Goal: Feedback & Contribution: Leave review/rating

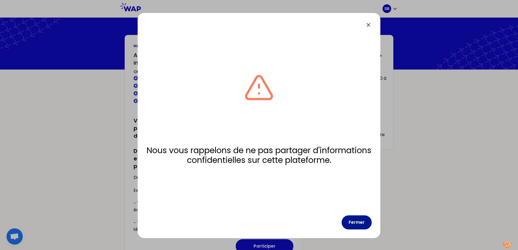
click at [351, 223] on button "Fermer" at bounding box center [356, 223] width 30 height 14
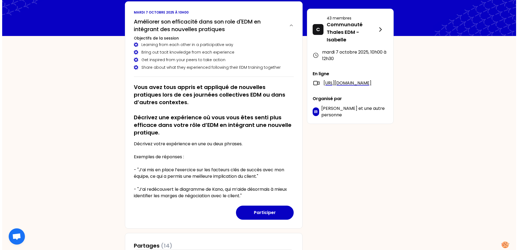
scroll to position [81, 0]
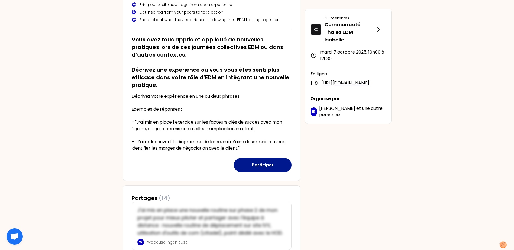
click at [259, 162] on button "Participer" at bounding box center [263, 165] width 58 height 14
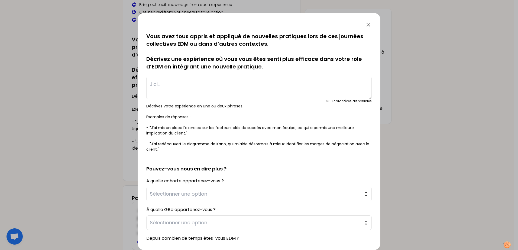
click at [202, 92] on textarea at bounding box center [258, 88] width 225 height 22
click at [197, 189] on button "Sélectionner une option" at bounding box center [258, 194] width 225 height 15
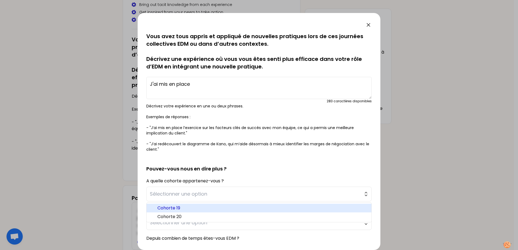
click at [190, 210] on span "Cohorte 19" at bounding box center [262, 208] width 210 height 6
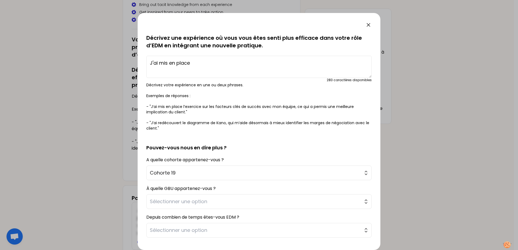
scroll to position [53, 0]
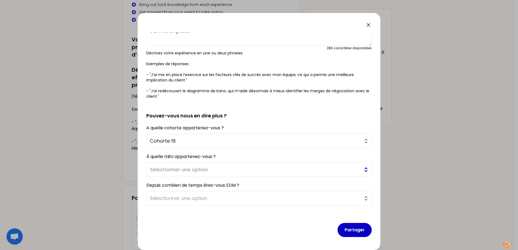
click at [209, 170] on span "Sélectionner une option" at bounding box center [255, 170] width 211 height 8
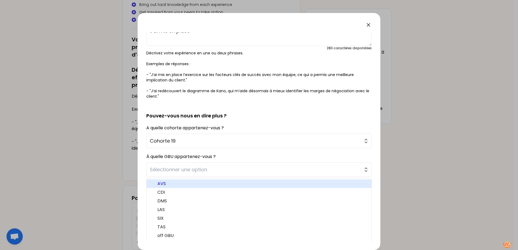
click at [197, 184] on span "AVS" at bounding box center [262, 184] width 210 height 6
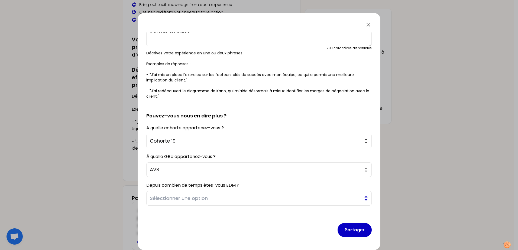
click at [197, 202] on span "Sélectionner une option" at bounding box center [255, 199] width 211 height 8
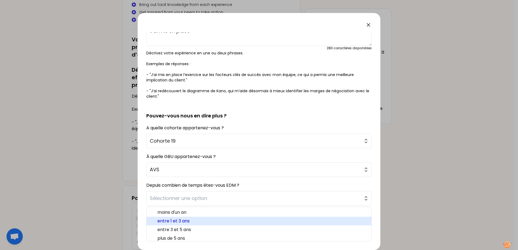
click at [195, 222] on span "entre 1 et 3 ans" at bounding box center [262, 221] width 210 height 6
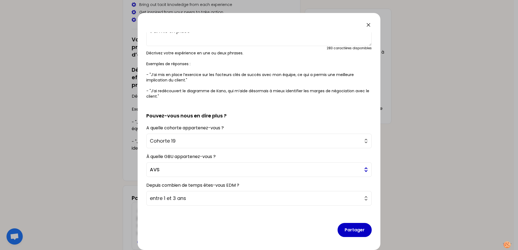
scroll to position [0, 0]
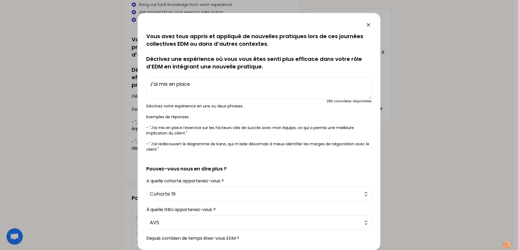
click at [208, 81] on textarea "J'ai mis en place" at bounding box center [258, 88] width 225 height 22
click at [318, 82] on textarea "J'ai mis en place l'amélioration de l'implication des équipes projet" at bounding box center [258, 88] width 225 height 22
click at [362, 85] on textarea "J'ai mis en place l'amélioration de l'implication des équipes projet et des int…" at bounding box center [258, 88] width 225 height 22
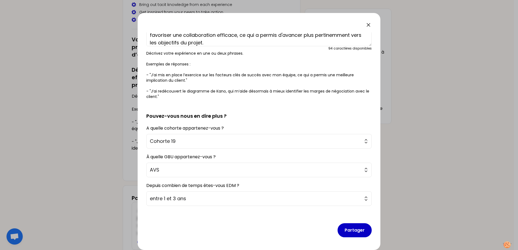
scroll to position [53, 0]
type textarea "J'ai mis en place l'amélioration de l'implication des équipes projet et des int…"
click at [350, 231] on button "Partager" at bounding box center [354, 230] width 34 height 14
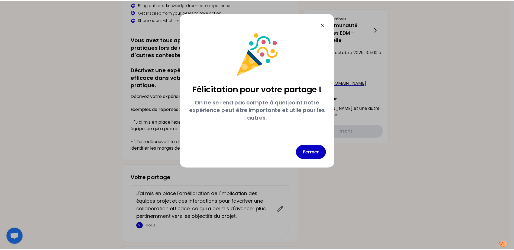
scroll to position [0, 0]
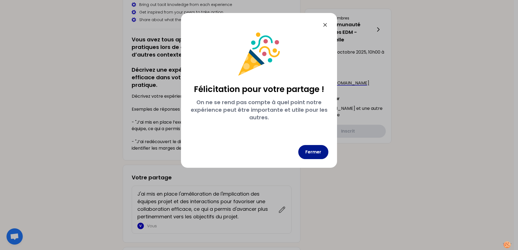
click at [313, 150] on button "Fermer" at bounding box center [313, 152] width 30 height 14
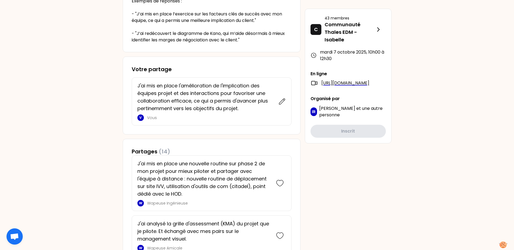
drag, startPoint x: 112, startPoint y: 125, endPoint x: 80, endPoint y: 120, distance: 32.9
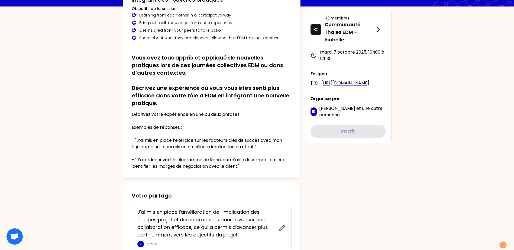
scroll to position [0, 0]
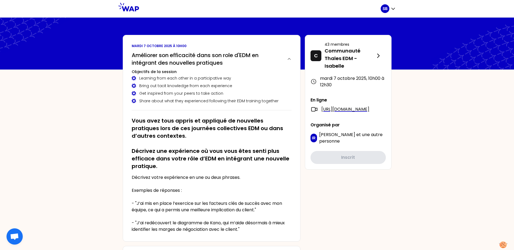
drag, startPoint x: 107, startPoint y: 124, endPoint x: 85, endPoint y: 125, distance: 22.2
drag, startPoint x: 103, startPoint y: 144, endPoint x: 52, endPoint y: 144, distance: 50.6
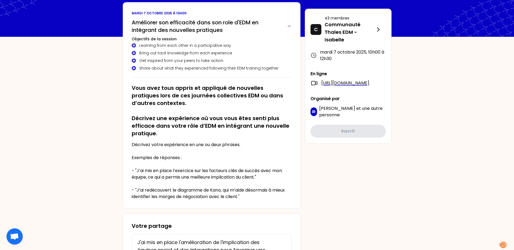
scroll to position [81, 0]
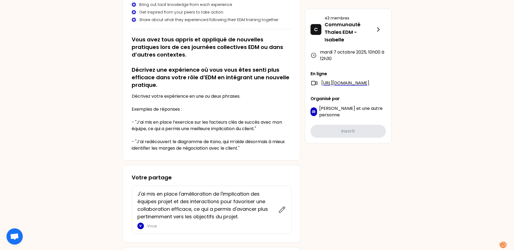
click at [175, 124] on p "Décrivez votre expérience en une ou deux phrases. Exemples de réponses : - "J’a…" at bounding box center [212, 122] width 160 height 58
drag, startPoint x: 175, startPoint y: 124, endPoint x: 93, endPoint y: 124, distance: 82.3
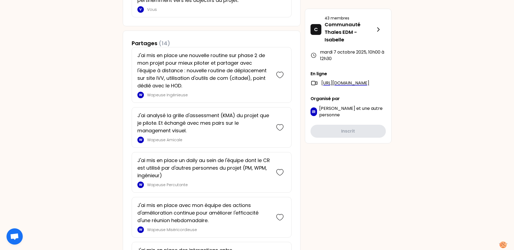
scroll to position [460, 0]
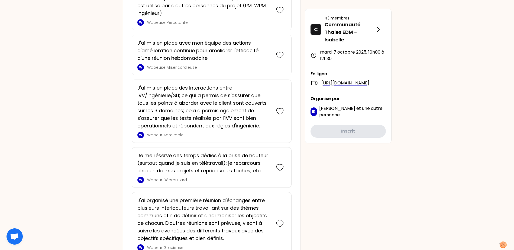
drag, startPoint x: 136, startPoint y: 87, endPoint x: 115, endPoint y: 86, distance: 20.9
click at [115, 86] on div "SB [DATE] 10h00 Améliorer son efficacité dans son role d'EDM en intégrant des n…" at bounding box center [257, 95] width 514 height 1110
drag, startPoint x: 140, startPoint y: 93, endPoint x: 108, endPoint y: 93, distance: 32.0
click at [108, 93] on div "SB [DATE] 10h00 Améliorer son efficacité dans son role d'EDM en intégrant des n…" at bounding box center [257, 95] width 514 height 1110
drag, startPoint x: 108, startPoint y: 94, endPoint x: 84, endPoint y: 96, distance: 24.2
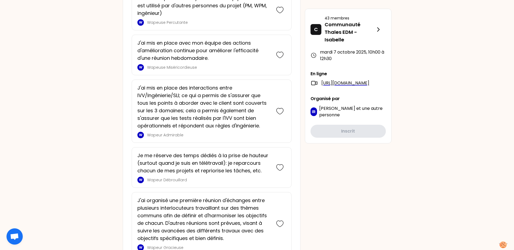
click at [82, 95] on div "SB [DATE] 10h00 Améliorer son efficacité dans son role d'EDM en intégrant des n…" at bounding box center [257, 95] width 514 height 1110
click at [196, 86] on p "J'ai mis en place des interactions entre IVV/Ingénierie/SLI; ce qui a permis de…" at bounding box center [203, 106] width 133 height 45
drag, startPoint x: 196, startPoint y: 86, endPoint x: 97, endPoint y: 91, distance: 98.7
click at [97, 90] on div "SB [DATE] 10h00 Améliorer son efficacité dans son role d'EDM en intégrant des n…" at bounding box center [257, 95] width 514 height 1110
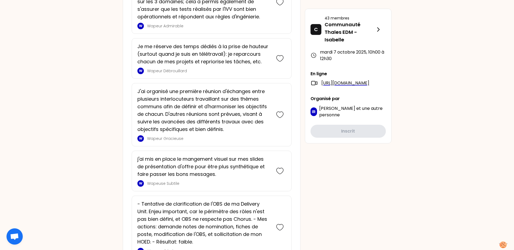
scroll to position [596, 0]
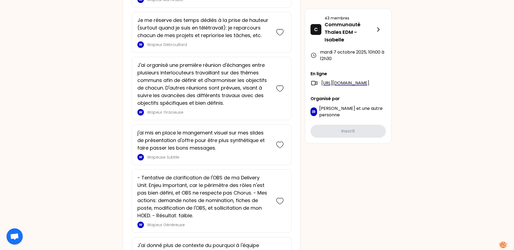
drag, startPoint x: 98, startPoint y: 95, endPoint x: 144, endPoint y: 92, distance: 46.4
click at [216, 88] on p "J'ai organisé une première réunion d'échanges entre plusieurs interlocuteurs tr…" at bounding box center [203, 83] width 133 height 45
drag, startPoint x: 216, startPoint y: 88, endPoint x: 84, endPoint y: 89, distance: 132.4
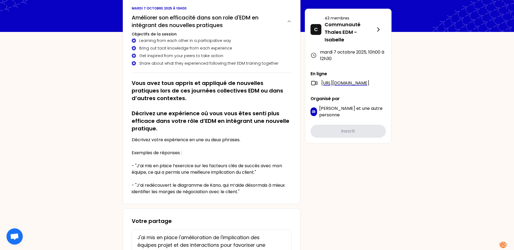
scroll to position [0, 0]
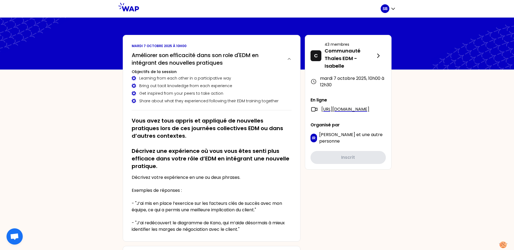
drag, startPoint x: 90, startPoint y: 100, endPoint x: 70, endPoint y: 78, distance: 29.1
click at [208, 78] on div "Learning from each other in a participative way" at bounding box center [212, 78] width 160 height 5
drag, startPoint x: 208, startPoint y: 78, endPoint x: 61, endPoint y: 74, distance: 146.8
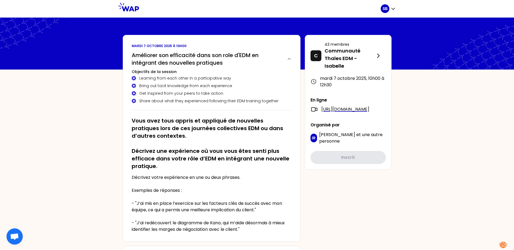
click at [238, 76] on div "Learning from each other in a participative way" at bounding box center [212, 78] width 160 height 5
drag, startPoint x: 238, startPoint y: 76, endPoint x: 140, endPoint y: 75, distance: 98.6
click at [242, 76] on div "Learning from each other in a participative way" at bounding box center [212, 78] width 160 height 5
click at [124, 76] on div "[DATE] 10h00 Améliorer son efficacité dans son role d'EDM en intégrant des nouv…" at bounding box center [212, 138] width 178 height 207
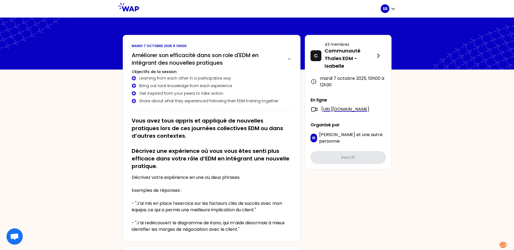
drag, startPoint x: 124, startPoint y: 76, endPoint x: 67, endPoint y: 72, distance: 56.7
click at [187, 84] on div "Bring out tacit knowledge from each experience" at bounding box center [212, 85] width 160 height 5
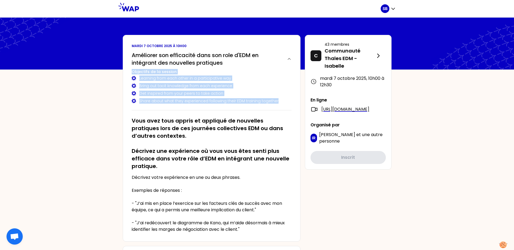
drag, startPoint x: 132, startPoint y: 72, endPoint x: 275, endPoint y: 106, distance: 146.9
click at [275, 106] on div "Améliorer son efficacité dans son role d'EDM en intégrant des nouvelles pratiqu…" at bounding box center [212, 79] width 160 height 61
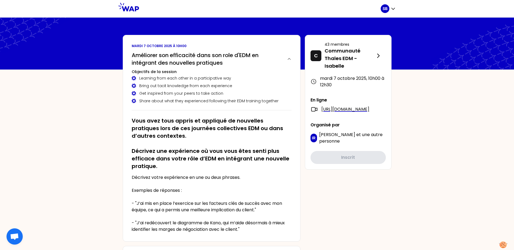
click at [219, 139] on h2 "Vous avez tous appris et appliqué de nouvelles pratiques lors de ces journées c…" at bounding box center [212, 143] width 160 height 53
drag, startPoint x: 219, startPoint y: 139, endPoint x: 162, endPoint y: 138, distance: 57.4
click at [162, 138] on h2 "Vous avez tous appris et appliqué de nouvelles pratiques lors de ces journées c…" at bounding box center [212, 143] width 160 height 53
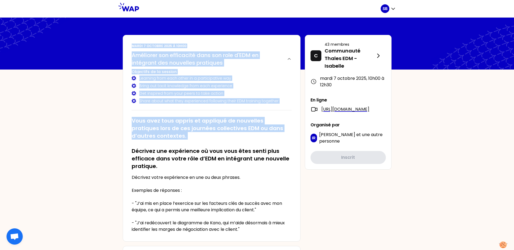
drag, startPoint x: 162, startPoint y: 138, endPoint x: 126, endPoint y: 46, distance: 98.3
click at [126, 46] on div "[DATE] 10h00 Améliorer son efficacité dans son role d'EDM en intégrant des nouv…" at bounding box center [212, 138] width 178 height 207
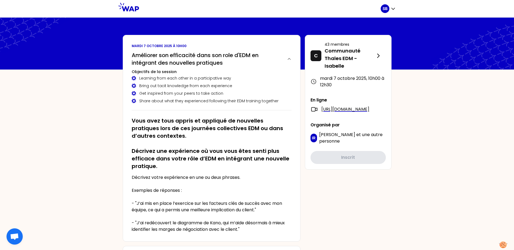
click at [178, 180] on p "Décrivez votre expérience en une ou deux phrases. Exemples de réponses : - "J’a…" at bounding box center [212, 203] width 160 height 58
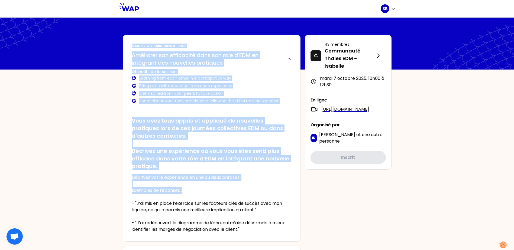
drag, startPoint x: 184, startPoint y: 191, endPoint x: 125, endPoint y: 45, distance: 157.4
click at [125, 45] on div "[DATE] 10h00 Améliorer son efficacité dans son role d'EDM en intégrant des nouv…" at bounding box center [212, 138] width 178 height 207
click at [170, 119] on h2 "Vous avez tous appris et appliqué de nouvelles pratiques lors de ces journées c…" at bounding box center [212, 143] width 160 height 53
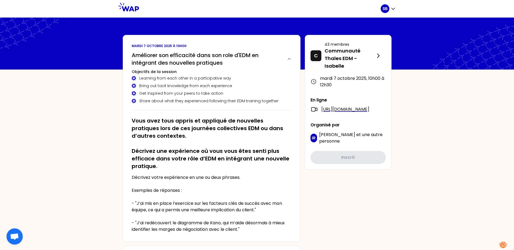
drag, startPoint x: 170, startPoint y: 119, endPoint x: 165, endPoint y: 145, distance: 26.2
click at [165, 145] on h2 "Vous avez tous appris et appliqué de nouvelles pratiques lors de ces journées c…" at bounding box center [212, 143] width 160 height 53
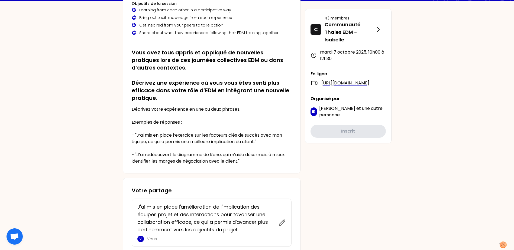
scroll to position [135, 0]
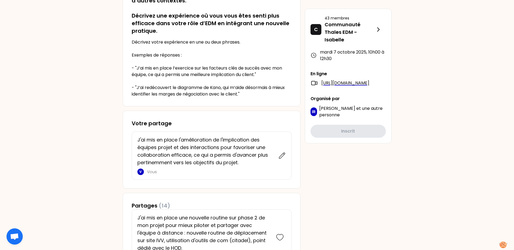
click at [194, 115] on div "Votre partage J'ai mis en place l'amélioration de l'implication des équipes pro…" at bounding box center [212, 150] width 178 height 78
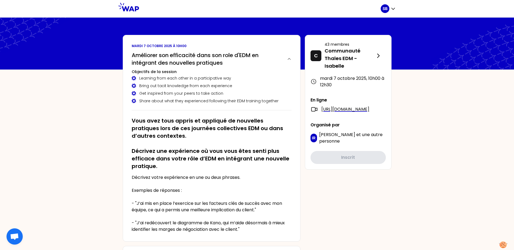
drag, startPoint x: 96, startPoint y: 106, endPoint x: 72, endPoint y: 98, distance: 25.1
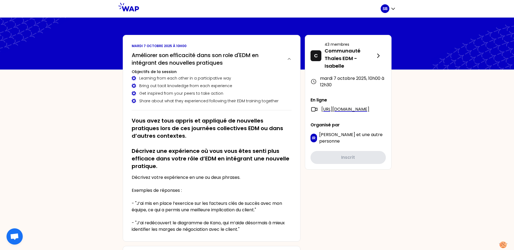
click at [274, 102] on div "Share about what they experienced following their EDM training together" at bounding box center [212, 100] width 160 height 5
drag, startPoint x: 274, startPoint y: 102, endPoint x: 270, endPoint y: 98, distance: 6.1
click at [270, 98] on div "Learning from each other in a participative way Bring out tacit knowledge from …" at bounding box center [212, 90] width 160 height 28
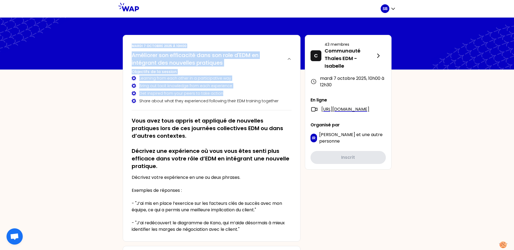
drag, startPoint x: 278, startPoint y: 102, endPoint x: 131, endPoint y: 44, distance: 158.6
click at [131, 44] on div "[DATE] 10h00 Améliorer son efficacité dans son role d'EDM en intégrant des nouv…" at bounding box center [212, 138] width 178 height 207
drag, startPoint x: 131, startPoint y: 44, endPoint x: 184, endPoint y: 97, distance: 75.6
click at [171, 89] on div "Learning from each other in a participative way Bring out tacit knowledge from …" at bounding box center [212, 90] width 160 height 28
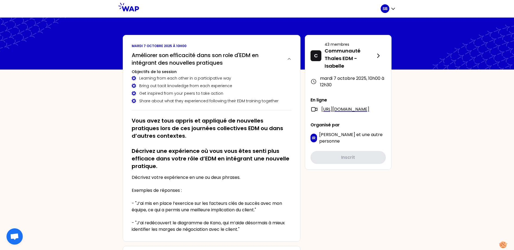
click at [275, 102] on div "Share about what they experienced following their EDM training together" at bounding box center [212, 100] width 160 height 5
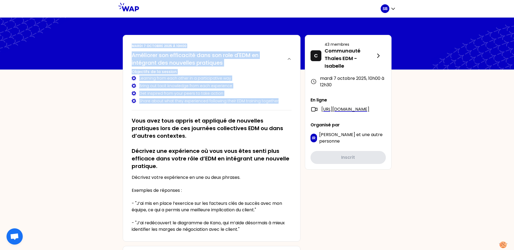
drag, startPoint x: 274, startPoint y: 100, endPoint x: 128, endPoint y: 43, distance: 157.4
click at [128, 43] on div "[DATE] 10h00 Améliorer son efficacité dans son role d'EDM en intégrant des nouv…" at bounding box center [212, 138] width 178 height 207
drag, startPoint x: 178, startPoint y: 89, endPoint x: 170, endPoint y: 88, distance: 7.9
click at [170, 88] on div "Bring out tacit knowledge from each experience" at bounding box center [212, 85] width 160 height 5
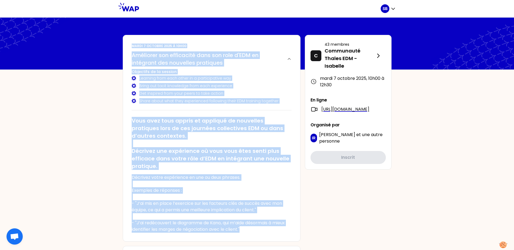
drag, startPoint x: 131, startPoint y: 46, endPoint x: 267, endPoint y: 232, distance: 230.1
click at [267, 232] on div "[DATE] 10h00 Améliorer son efficacité dans son role d'EDM en intégrant des nouv…" at bounding box center [212, 138] width 178 height 207
drag, startPoint x: 267, startPoint y: 232, endPoint x: 212, endPoint y: 214, distance: 58.2
click at [212, 214] on p "Décrivez votre expérience en une ou deux phrases. Exemples de réponses : - "J’a…" at bounding box center [212, 203] width 160 height 58
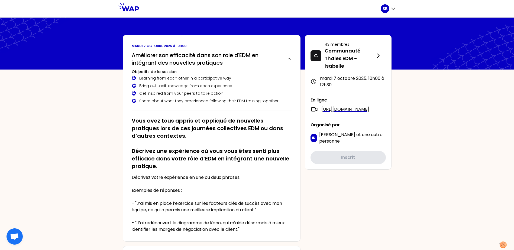
drag, startPoint x: 212, startPoint y: 211, endPoint x: 177, endPoint y: 193, distance: 38.9
click at [175, 194] on p "Décrivez votre expérience en une ou deux phrases. Exemples de réponses : - "J’a…" at bounding box center [212, 203] width 160 height 58
drag, startPoint x: 217, startPoint y: 193, endPoint x: 186, endPoint y: 190, distance: 30.8
click at [186, 190] on p "Décrivez votre expérience en une ou deux phrases. Exemples de réponses : - "J’a…" at bounding box center [212, 203] width 160 height 58
click at [345, 113] on link "[URL][DOMAIN_NAME]" at bounding box center [345, 109] width 48 height 6
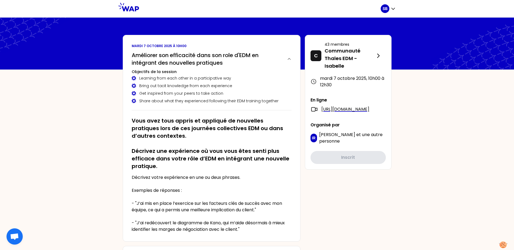
click at [349, 105] on div "En ligne [URL][DOMAIN_NAME]" at bounding box center [347, 105] width 75 height 16
click at [348, 110] on link "[URL][DOMAIN_NAME]" at bounding box center [345, 109] width 48 height 6
drag, startPoint x: 101, startPoint y: 117, endPoint x: 112, endPoint y: 90, distance: 28.5
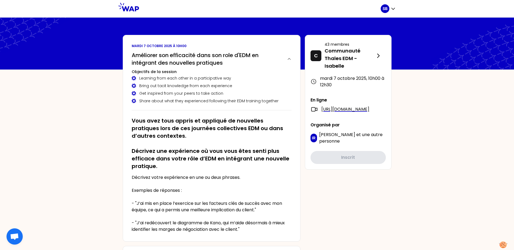
drag, startPoint x: 116, startPoint y: 90, endPoint x: 96, endPoint y: 84, distance: 21.0
drag, startPoint x: 115, startPoint y: 86, endPoint x: 94, endPoint y: 81, distance: 21.5
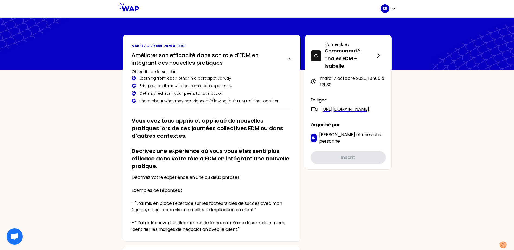
drag, startPoint x: 117, startPoint y: 98, endPoint x: 103, endPoint y: 98, distance: 14.6
click at [188, 107] on div "Améliorer son efficacité dans son role d'EDM en intégrant des nouvelles pratiqu…" at bounding box center [212, 79] width 160 height 61
drag, startPoint x: 188, startPoint y: 107, endPoint x: 152, endPoint y: 140, distance: 48.9
click at [151, 139] on h2 "Vous avez tous appris et appliqué de nouvelles pratiques lors de ces journées c…" at bounding box center [212, 143] width 160 height 53
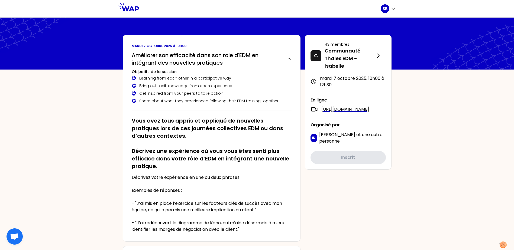
click at [200, 152] on h2 "Vous avez tous appris et appliqué de nouvelles pratiques lors de ces journées c…" at bounding box center [212, 143] width 160 height 53
drag, startPoint x: 200, startPoint y: 152, endPoint x: 148, endPoint y: 153, distance: 51.2
click at [148, 153] on h2 "Vous avez tous appris et appliqué de nouvelles pratiques lors de ces journées c…" at bounding box center [212, 143] width 160 height 53
click at [207, 154] on h2 "Vous avez tous appris et appliqué de nouvelles pratiques lors de ces journées c…" at bounding box center [212, 143] width 160 height 53
drag, startPoint x: 207, startPoint y: 154, endPoint x: 168, endPoint y: 152, distance: 39.3
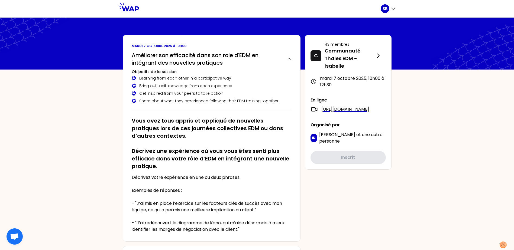
click at [168, 152] on h2 "Vous avez tous appris et appliqué de nouvelles pratiques lors de ces journées c…" at bounding box center [212, 143] width 160 height 53
drag, startPoint x: 217, startPoint y: 139, endPoint x: 185, endPoint y: 142, distance: 32.1
click at [171, 139] on h2 "Vous avez tous appris et appliqué de nouvelles pratiques lors de ces journées c…" at bounding box center [212, 143] width 160 height 53
click at [241, 144] on h2 "Vous avez tous appris et appliqué de nouvelles pratiques lors de ces journées c…" at bounding box center [212, 143] width 160 height 53
drag, startPoint x: 241, startPoint y: 144, endPoint x: 189, endPoint y: 144, distance: 52.3
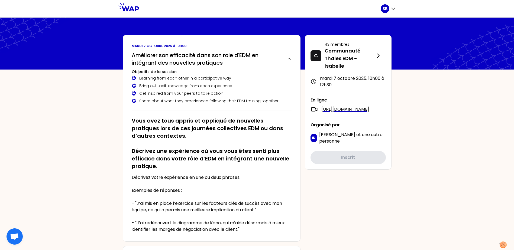
click at [188, 144] on h2 "Vous avez tous appris et appliqué de nouvelles pratiques lors de ces journées c…" at bounding box center [212, 143] width 160 height 53
click at [242, 145] on h2 "Vous avez tous appris et appliqué de nouvelles pratiques lors de ces journées c…" at bounding box center [212, 143] width 160 height 53
drag, startPoint x: 242, startPoint y: 145, endPoint x: 193, endPoint y: 142, distance: 49.3
click at [193, 143] on h2 "Vous avez tous appris et appliqué de nouvelles pratiques lors de ces journées c…" at bounding box center [212, 143] width 160 height 53
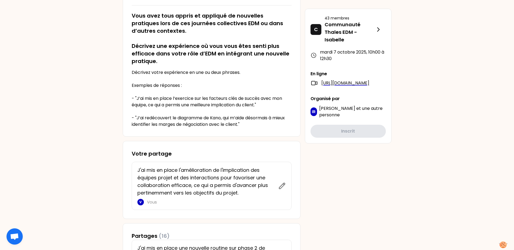
scroll to position [108, 0]
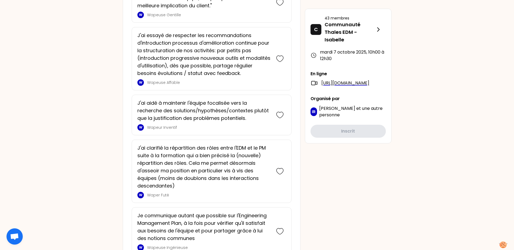
scroll to position [1025, 0]
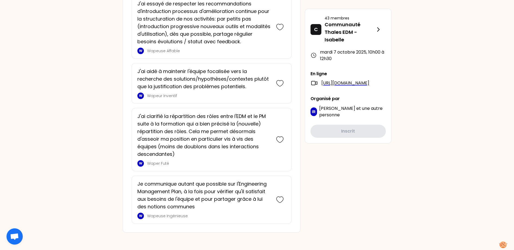
drag, startPoint x: 234, startPoint y: 102, endPoint x: 209, endPoint y: 105, distance: 25.1
click at [207, 116] on p "J'ai clarifié la répartition des rôles entre l'EDM et le PM suite à la formatio…" at bounding box center [203, 135] width 133 height 45
drag, startPoint x: 207, startPoint y: 116, endPoint x: 173, endPoint y: 122, distance: 34.6
click at [173, 122] on p "J'ai clarifié la répartition des rôles entre l'EDM et le PM suite à la formatio…" at bounding box center [203, 135] width 133 height 45
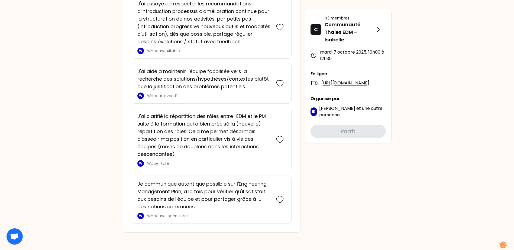
drag, startPoint x: 173, startPoint y: 122, endPoint x: 147, endPoint y: 122, distance: 26.0
click at [147, 122] on p "J'ai clarifié la répartition des rôles entre l'EDM et le PM suite à la formatio…" at bounding box center [203, 135] width 133 height 45
click at [226, 123] on p "J'ai clarifié la répartition des rôles entre l'EDM et le PM suite à la formatio…" at bounding box center [203, 135] width 133 height 45
drag, startPoint x: 226, startPoint y: 123, endPoint x: 180, endPoint y: 123, distance: 45.5
click at [180, 123] on p "J'ai clarifié la répartition des rôles entre l'EDM et le PM suite à la formatio…" at bounding box center [203, 135] width 133 height 45
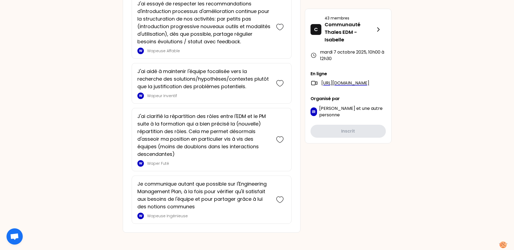
click at [239, 126] on p "J'ai clarifié la répartition des rôles entre l'EDM et le PM suite à la formatio…" at bounding box center [203, 135] width 133 height 45
drag, startPoint x: 239, startPoint y: 126, endPoint x: 193, endPoint y: 128, distance: 45.8
click at [193, 128] on p "J'ai clarifié la répartition des rôles entre l'EDM et le PM suite à la formatio…" at bounding box center [203, 135] width 133 height 45
click at [279, 137] on icon at bounding box center [279, 140] width 7 height 6
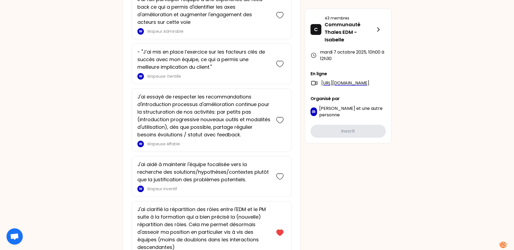
scroll to position [1118, 0]
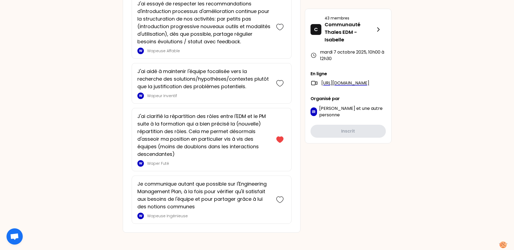
click at [183, 125] on p "J'ai clarifié la répartition des rôles entre l'EDM et le PM suite à la formatio…" at bounding box center [203, 135] width 133 height 45
drag, startPoint x: 183, startPoint y: 125, endPoint x: 160, endPoint y: 127, distance: 23.7
click at [156, 127] on p "J'ai clarifié la répartition des rôles entre l'EDM et le PM suite à la formatio…" at bounding box center [203, 135] width 133 height 45
drag, startPoint x: 225, startPoint y: 128, endPoint x: 205, endPoint y: 131, distance: 20.6
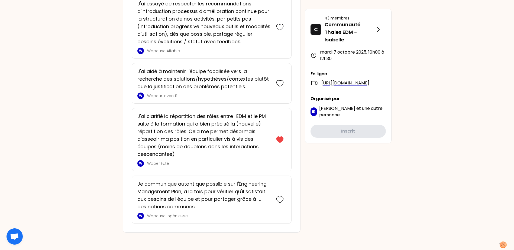
click at [205, 131] on p "J'ai clarifié la répartition des rôles entre l'EDM et le PM suite à la formatio…" at bounding box center [203, 135] width 133 height 45
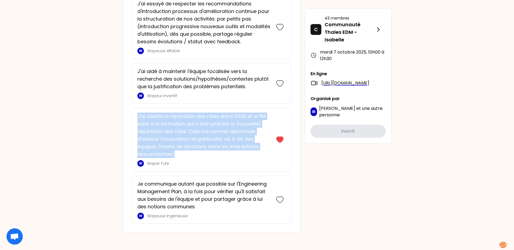
drag, startPoint x: 175, startPoint y: 153, endPoint x: 134, endPoint y: 114, distance: 56.9
click at [134, 114] on div "J'ai clarifié la répartition des rôles entre l'EDM et le PM suite à la formatio…" at bounding box center [212, 139] width 160 height 63
drag, startPoint x: 134, startPoint y: 114, endPoint x: 191, endPoint y: 141, distance: 63.2
click at [191, 141] on p "J'ai clarifié la répartition des rôles entre l'EDM et le PM suite à la formatio…" at bounding box center [203, 135] width 133 height 45
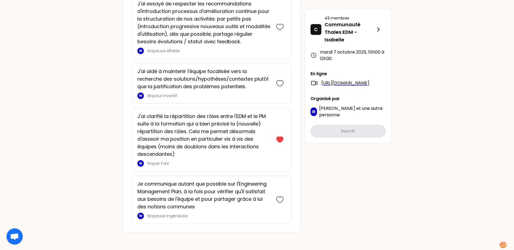
drag, startPoint x: 191, startPoint y: 141, endPoint x: 167, endPoint y: 143, distance: 23.9
click at [165, 141] on p "J'ai clarifié la répartition des rôles entre l'EDM et le PM suite à la formatio…" at bounding box center [203, 135] width 133 height 45
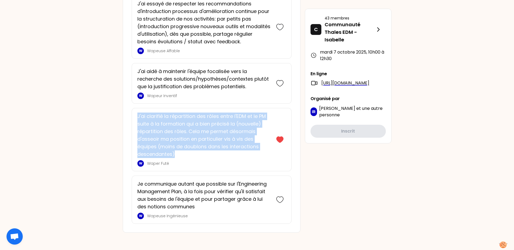
drag, startPoint x: 177, startPoint y: 155, endPoint x: 136, endPoint y: 109, distance: 60.8
click at [136, 109] on div "J'ai clarifié la répartition des rôles entre l'EDM et le PM suite à la formatio…" at bounding box center [212, 139] width 160 height 63
click at [198, 144] on p "J'ai clarifié la répartition des rôles entre l'EDM et le PM suite à la formatio…" at bounding box center [203, 135] width 133 height 45
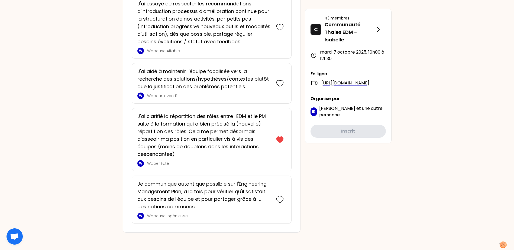
click at [279, 199] on icon at bounding box center [280, 200] width 8 height 8
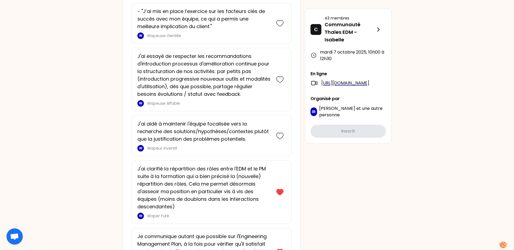
scroll to position [1171, 0]
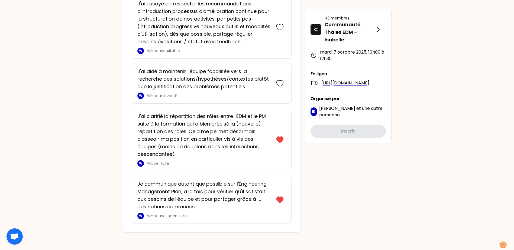
drag, startPoint x: 231, startPoint y: 198, endPoint x: 109, endPoint y: 198, distance: 122.4
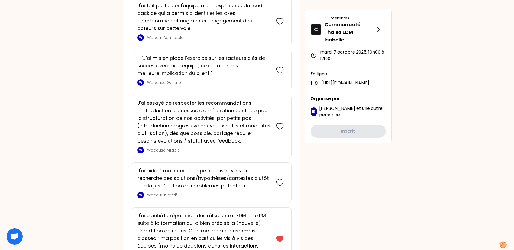
scroll to position [1062, 0]
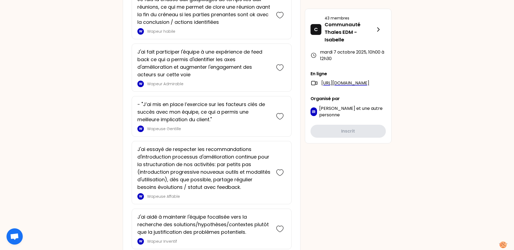
drag, startPoint x: 96, startPoint y: 125, endPoint x: 99, endPoint y: 10, distance: 115.4
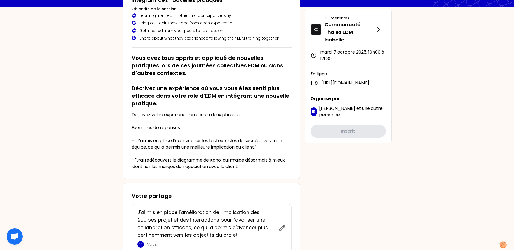
scroll to position [0, 0]
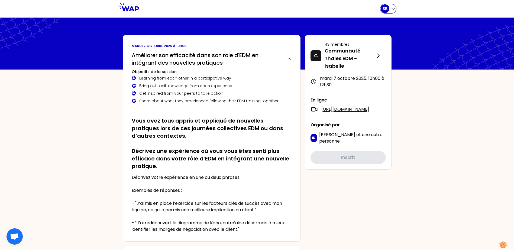
click at [394, 9] on icon "button" at bounding box center [392, 8] width 5 height 5
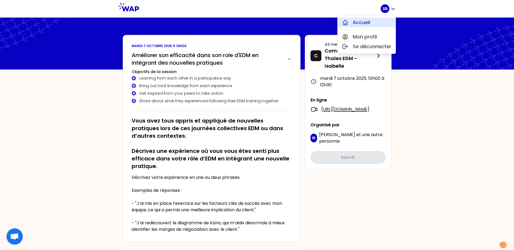
click at [368, 23] on span "Accueil" at bounding box center [361, 23] width 17 height 8
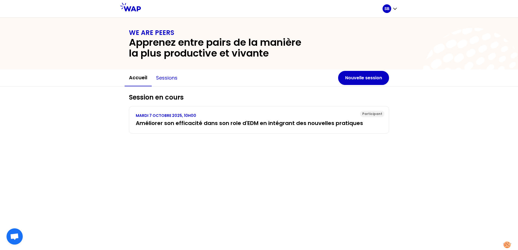
click at [169, 79] on button "Sessions" at bounding box center [167, 78] width 30 height 16
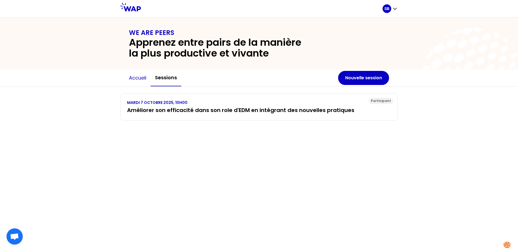
click at [136, 77] on button "Accueil" at bounding box center [138, 78] width 26 height 16
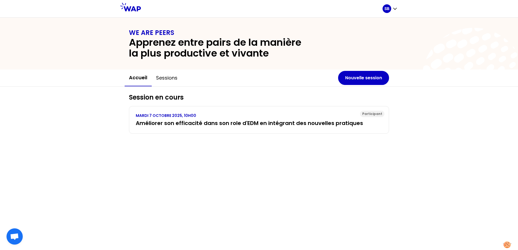
click at [101, 97] on div "Session en cours Participant [DATE] 10H00 Améliorer son efficacité dans son rol…" at bounding box center [259, 169] width 518 height 164
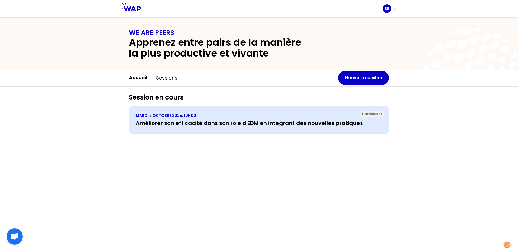
click at [168, 124] on h3 "Améliorer son efficacité dans son role d'EDM en intégrant des nouvelles pratiqu…" at bounding box center [259, 123] width 246 height 8
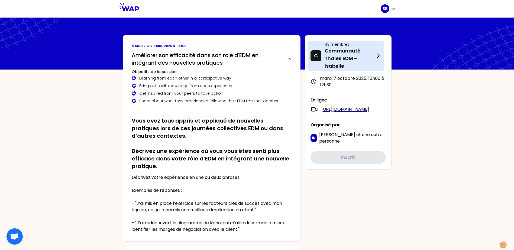
click at [345, 56] on p "Communauté Thales EDM - Isabelle" at bounding box center [349, 58] width 50 height 23
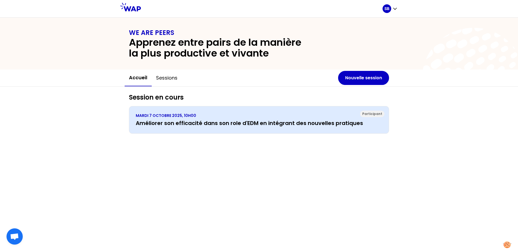
click at [290, 121] on h3 "Améliorer son efficacité dans son role d'EDM en intégrant des nouvelles pratiqu…" at bounding box center [259, 123] width 246 height 8
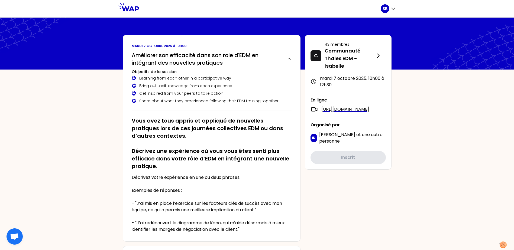
click at [18, 238] on span "Ouvrir le chat" at bounding box center [14, 237] width 9 height 8
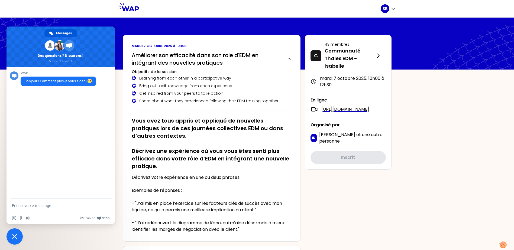
click at [15, 238] on span "Fermer le chat" at bounding box center [14, 236] width 5 height 5
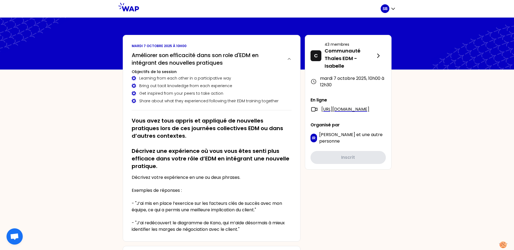
click at [197, 125] on h2 "Vous avez tous appris et appliqué de nouvelles pratiques lors de ces journées c…" at bounding box center [212, 143] width 160 height 53
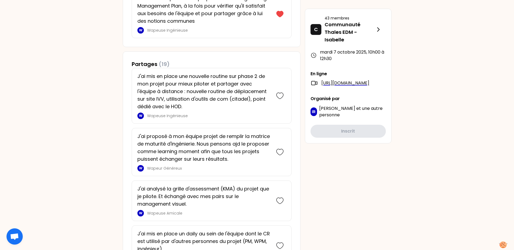
scroll to position [487, 0]
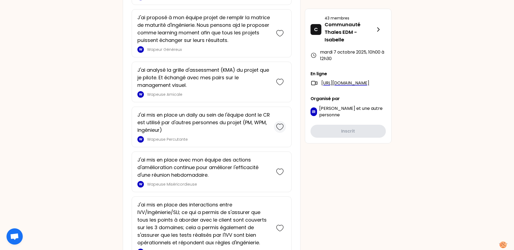
click at [279, 130] on icon at bounding box center [280, 127] width 8 height 8
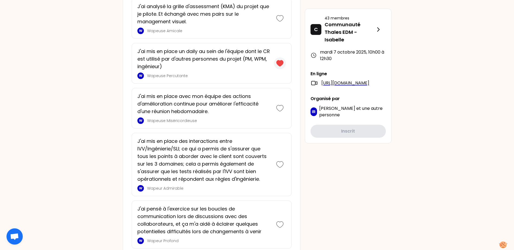
scroll to position [668, 0]
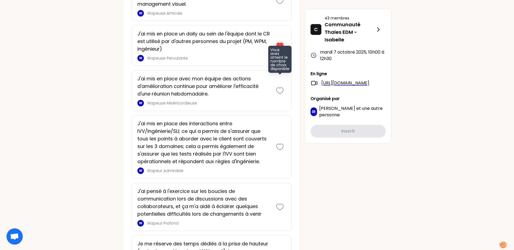
click at [280, 91] on icon at bounding box center [280, 91] width 8 height 8
click at [225, 96] on p "J'ai mis en place avec mon équipe des actions d'amélioration continue pour amél…" at bounding box center [203, 86] width 133 height 23
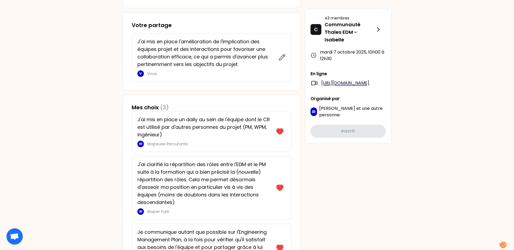
scroll to position [153, 0]
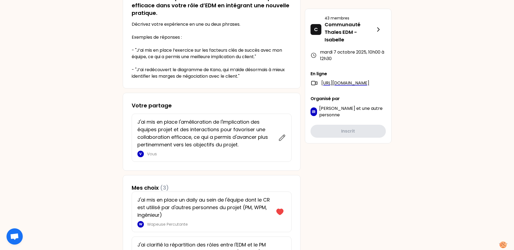
drag, startPoint x: 181, startPoint y: 75, endPoint x: 117, endPoint y: 76, distance: 63.9
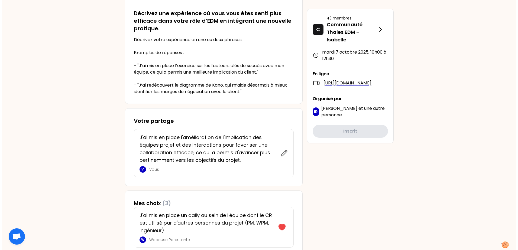
scroll to position [0, 0]
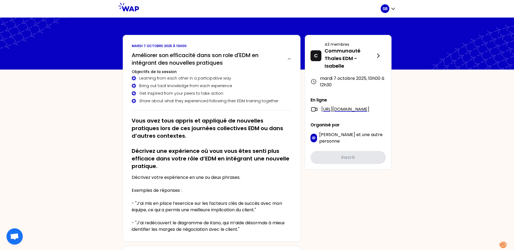
click at [237, 131] on h2 "Vous avez tous appris et appliqué de nouvelles pratiques lors de ces journées c…" at bounding box center [212, 143] width 160 height 53
click at [207, 163] on h2 "Vous avez tous appris et appliqué de nouvelles pratiques lors de ces journées c…" at bounding box center [212, 143] width 160 height 53
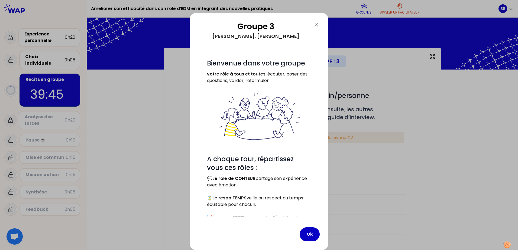
click at [316, 25] on icon at bounding box center [316, 24] width 3 height 3
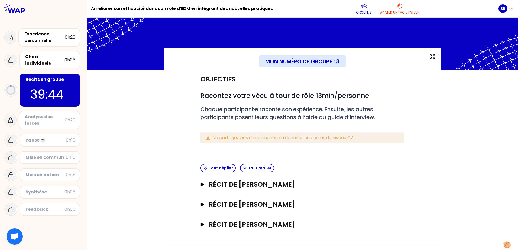
click at [182, 118] on div "Objectifs # Racontez votre vécu à tour de rôle 13min/personne # Chaque particip…" at bounding box center [302, 152] width 256 height 165
click at [216, 169] on button "Tout déplier" at bounding box center [217, 168] width 35 height 9
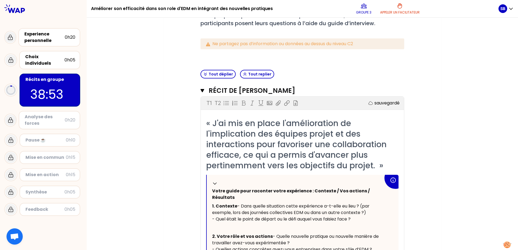
scroll to position [101, 0]
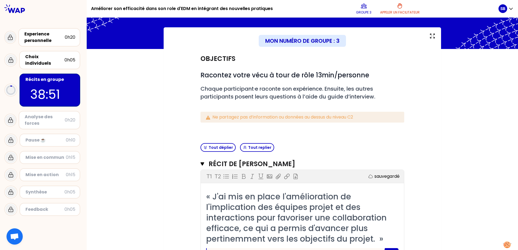
scroll to position [20, 0]
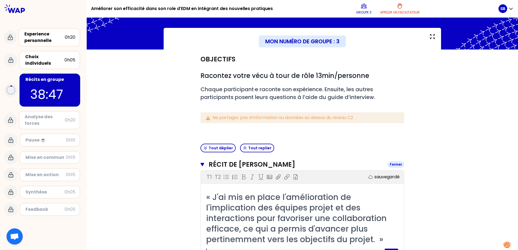
click at [200, 166] on icon "button" at bounding box center [202, 164] width 4 height 4
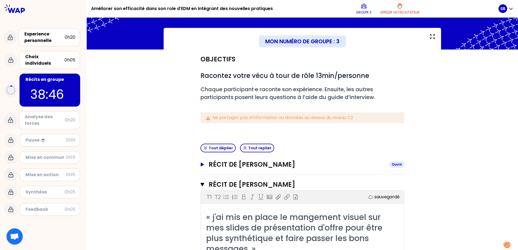
click at [200, 166] on icon "button" at bounding box center [202, 165] width 4 height 4
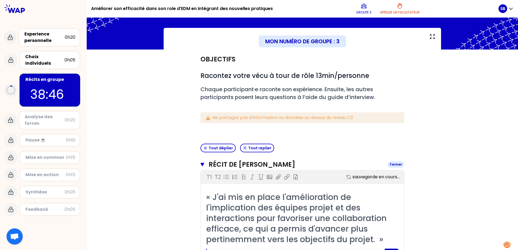
click at [200, 166] on icon "button" at bounding box center [202, 164] width 4 height 4
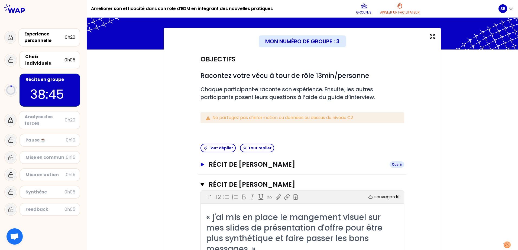
click at [200, 166] on icon "button" at bounding box center [202, 165] width 4 height 4
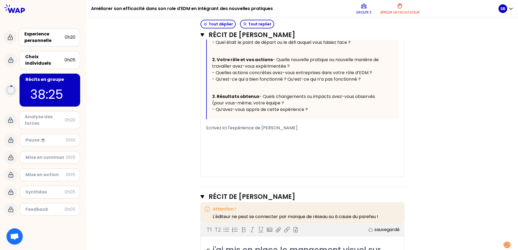
scroll to position [325, 0]
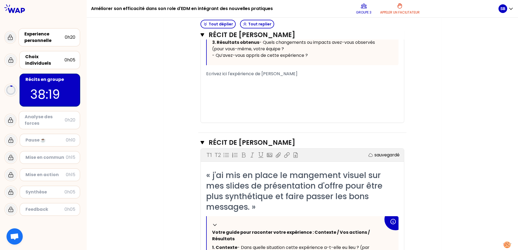
click at [231, 77] on span "Ecrivez ici l'expérience de [PERSON_NAME]" at bounding box center [251, 74] width 91 height 6
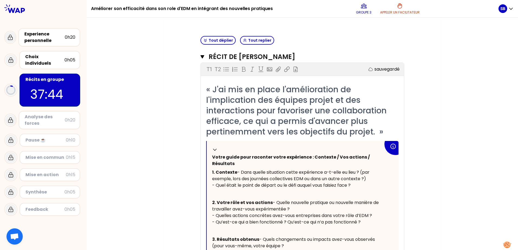
scroll to position [135, 0]
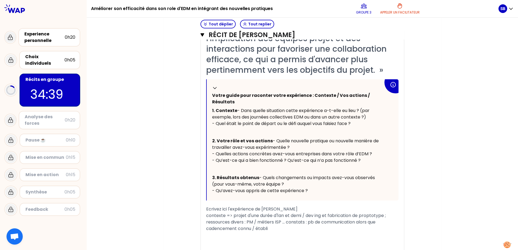
scroll to position [217, 0]
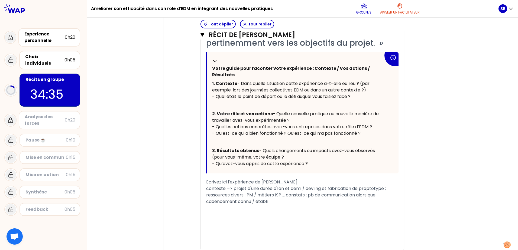
click at [274, 205] on div "contexte => projet d'une durée d'1an et demi / dev ing et fabrication de propto…" at bounding box center [302, 194] width 192 height 19
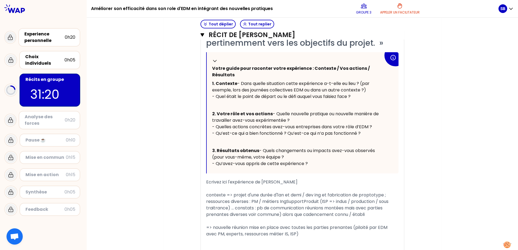
click at [259, 136] on span "- Quelle nouvelle pratique ou nouvelle manière de travailler avez-vous expérime…" at bounding box center [296, 124] width 168 height 26
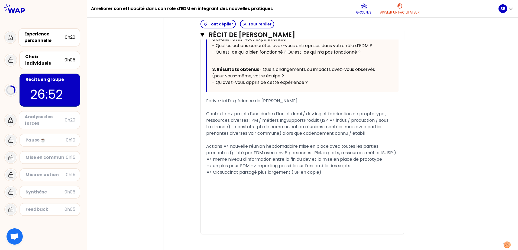
scroll to position [325, 0]
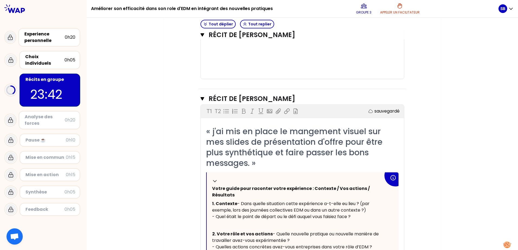
scroll to position [487, 0]
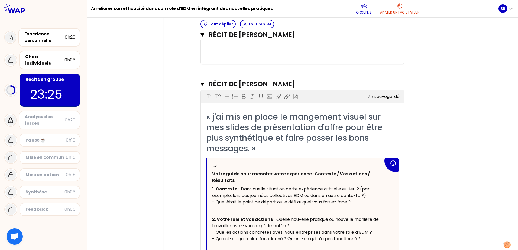
drag, startPoint x: 427, startPoint y: 108, endPoint x: 427, endPoint y: 79, distance: 29.2
click at [427, 79] on div "Objectifs # Racontez votre vécu à tour de rôle 13min/personne # Chaque particip…" at bounding box center [302, 106] width 256 height 1048
drag, startPoint x: 457, startPoint y: 90, endPoint x: 455, endPoint y: 77, distance: 12.9
click at [441, 66] on div "Mon numéro de groupe : 3 Objectifs # Racontez votre vécu à tour de rôle 13min/p…" at bounding box center [302, 100] width 431 height 1080
drag, startPoint x: 472, startPoint y: 91, endPoint x: 450, endPoint y: 72, distance: 29.6
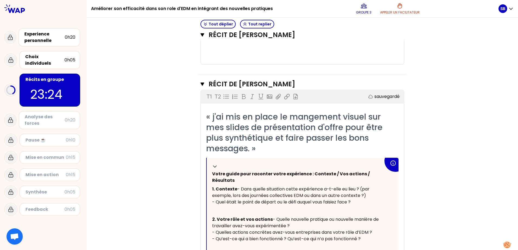
click at [439, 64] on div "Mon numéro de groupe : 3 Objectifs # Racontez votre vécu à tour de rôle 13min/p…" at bounding box center [302, 100] width 431 height 1080
drag, startPoint x: 487, startPoint y: 94, endPoint x: 438, endPoint y: 61, distance: 59.5
click at [438, 61] on div "Mon numéro de groupe : 3 Objectifs # Racontez votre vécu à tour de rôle 13min/p…" at bounding box center [302, 100] width 277 height 1080
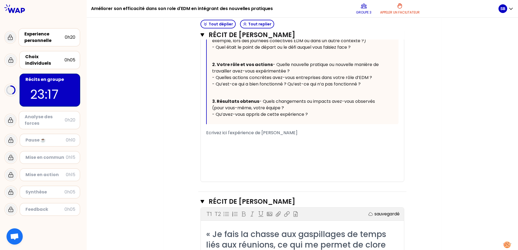
scroll to position [650, 0]
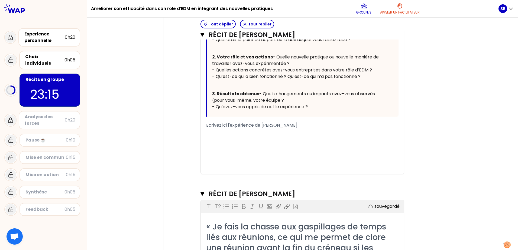
click at [271, 135] on div "﻿" at bounding box center [302, 132] width 192 height 6
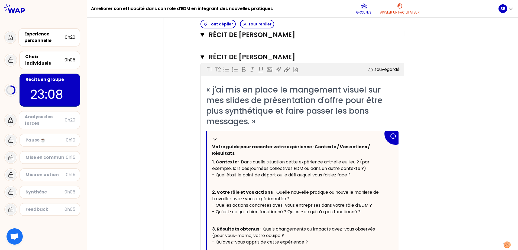
scroll to position [542, 0]
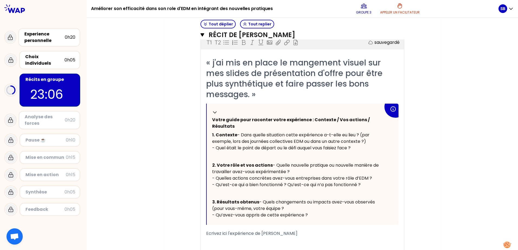
click at [158, 123] on div "Mon numéro de groupe : 3 Objectifs # Racontez votre vécu à tour de rôle 13min/p…" at bounding box center [302, 46] width 431 height 1080
click at [200, 37] on icon "button" at bounding box center [202, 35] width 4 height 4
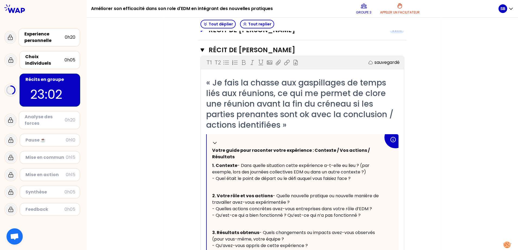
click at [201, 32] on icon "button" at bounding box center [202, 30] width 4 height 4
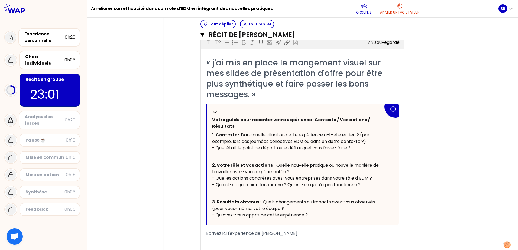
click at [468, 97] on div "Mon numéro de groupe : 3 Objectifs # Racontez votre vécu à tour de rôle 13min/p…" at bounding box center [302, 46] width 431 height 1080
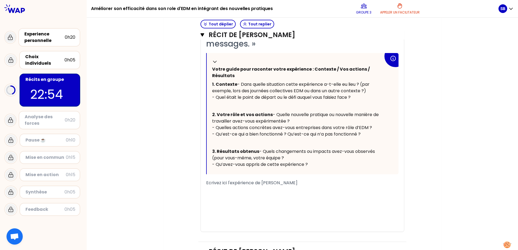
scroll to position [623, 0]
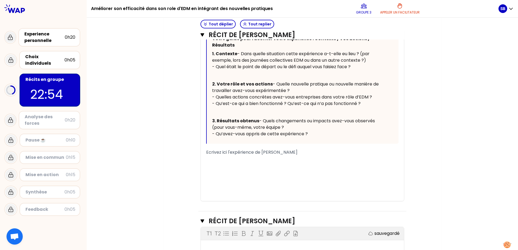
click at [251, 155] on span "Ecrivez ici l'expérience de [PERSON_NAME]" at bounding box center [251, 152] width 91 height 6
click at [253, 169] on div "﻿" at bounding box center [302, 165] width 192 height 6
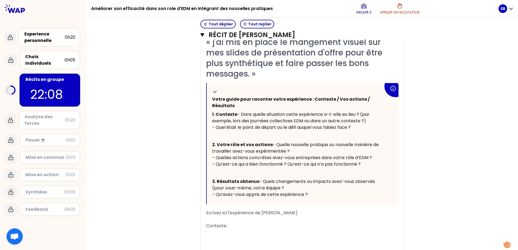
scroll to position [542, 0]
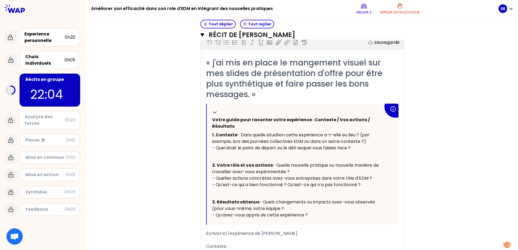
click at [307, 82] on span "« j'ai mis en place le mangement visuel sur mes slides de présentation d'offre …" at bounding box center [295, 78] width 178 height 43
click at [432, 93] on div "Mon numéro de groupe : 3 Objectifs # Racontez votre vécu à tour de rôle 13min/p…" at bounding box center [302, 49] width 277 height 1087
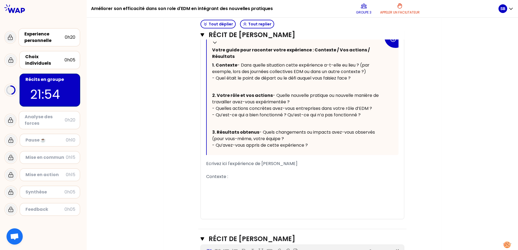
scroll to position [623, 0]
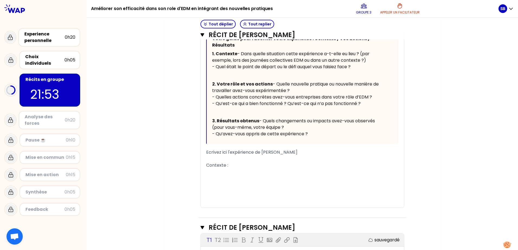
click at [214, 175] on div "﻿" at bounding box center [302, 172] width 192 height 6
click at [233, 175] on span "EDM Offres, Nouveau chez Thales depuis juillet" at bounding box center [255, 172] width 98 height 6
click at [309, 175] on div "EDM Offres, nouveau chez Thales depuis juillet" at bounding box center [302, 172] width 192 height 6
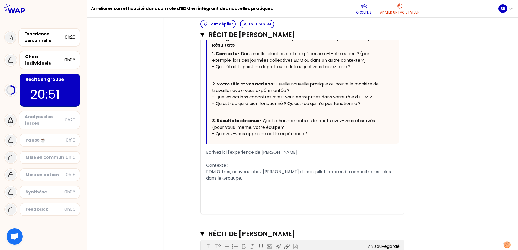
click at [214, 181] on span "EDM Offres, nouveau chez [PERSON_NAME] depuis juillet, apprend à connaître les …" at bounding box center [299, 175] width 186 height 13
click at [230, 182] on div "EDM Offres, nouveau chez [PERSON_NAME] depuis juillet, apprend à connaître les …" at bounding box center [302, 175] width 192 height 13
click at [357, 181] on span "EDM Offres, nouveau chez [PERSON_NAME] depuis juillet, apprend à connaître les …" at bounding box center [299, 175] width 186 height 13
click at [238, 182] on div "EDM Offres, nouveau chez [PERSON_NAME] depuis juillet, apprend à connaître les …" at bounding box center [302, 175] width 192 height 13
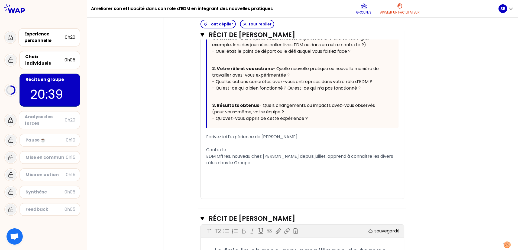
scroll to position [650, 0]
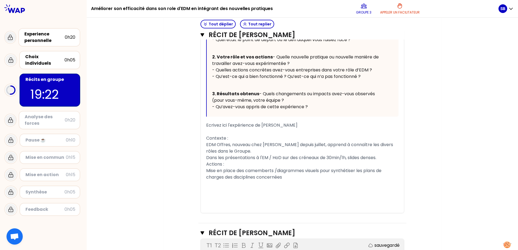
click at [206, 180] on span "Mise en place des camemberts /diagrammes visuels pour synthétiser les plans de …" at bounding box center [294, 174] width 176 height 13
click at [295, 181] on div "- Mise en place des camemberts /diagrammes visuels pour synthétiser les plans d…" at bounding box center [302, 174] width 192 height 13
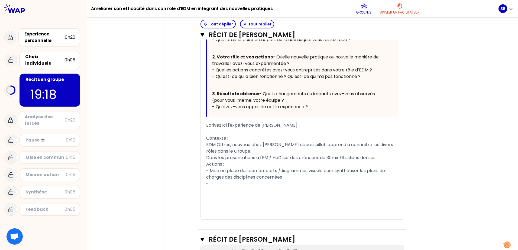
click at [288, 181] on div "- Mise en place des camemberts /diagrammes visuels pour synthétiser les plans d…" at bounding box center [302, 174] width 192 height 13
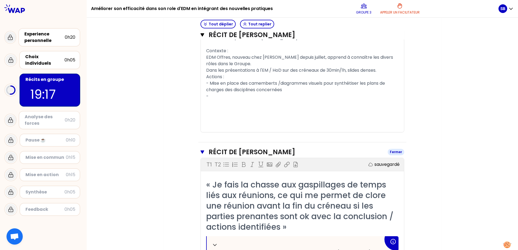
scroll to position [731, 0]
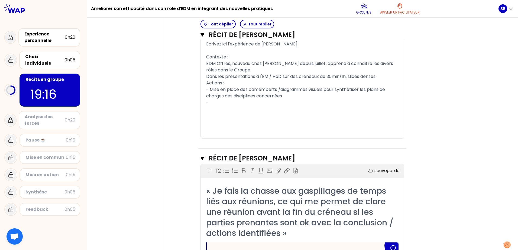
click at [263, 106] on div "-" at bounding box center [302, 102] width 192 height 6
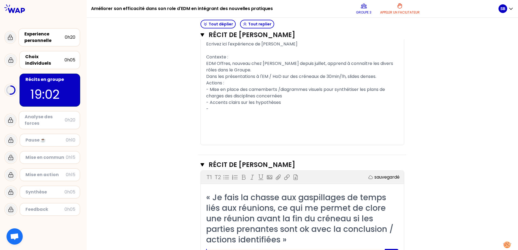
click at [382, 80] on div "Dans les présentations à l'EM / HoD sur des créneaux de 30min/1h, slides denses." at bounding box center [302, 76] width 192 height 6
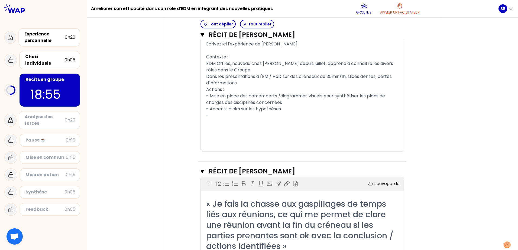
click at [224, 119] on div "-" at bounding box center [302, 115] width 192 height 6
click at [249, 86] on div "Dans les présentations à l'EM / HoD sur des créneaux de 30min/1h, slides denses…" at bounding box center [302, 79] width 192 height 13
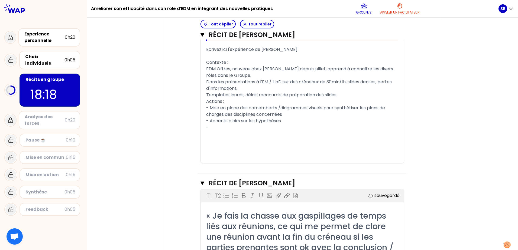
scroll to position [699, 0]
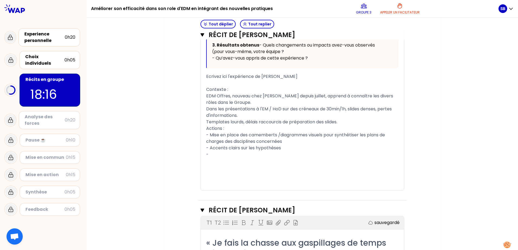
click at [232, 158] on div "-" at bounding box center [302, 154] width 192 height 6
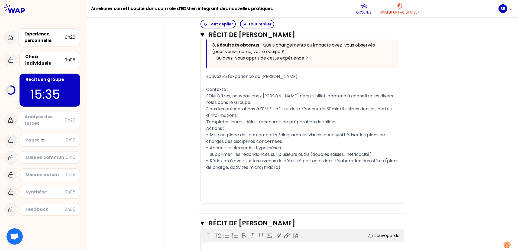
click at [305, 171] on div "- Réflexion à avoir sur les niveaux de détails à partager dans l'élaboration de…" at bounding box center [302, 164] width 192 height 13
click at [375, 158] on div "- Supprimer les redondances sur plusieurs outils (doubles saisies, inefficacité)" at bounding box center [302, 154] width 192 height 6
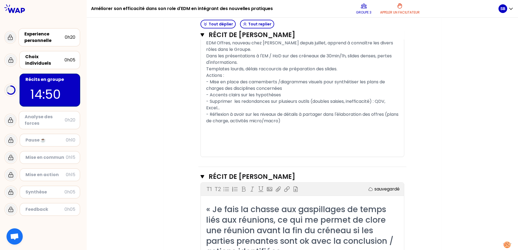
scroll to position [753, 0]
click at [237, 136] on div "﻿" at bounding box center [302, 133] width 192 height 6
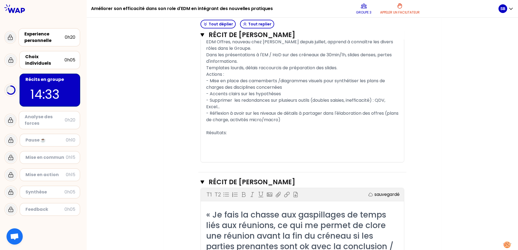
click at [206, 38] on span "Contexte :" at bounding box center [217, 35] width 22 height 6
click at [206, 77] on span "Actions :" at bounding box center [215, 74] width 18 height 6
click at [206, 136] on span "Résultats:" at bounding box center [216, 133] width 21 height 6
click at [207, 143] on div "﻿" at bounding box center [302, 139] width 192 height 6
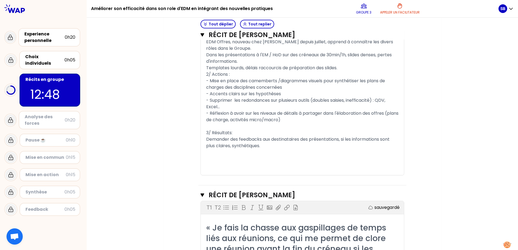
click at [253, 64] on span "Dans les présentations à l'EM / HoD sur des créneaux de 30min/1h, slides denses…" at bounding box center [299, 58] width 187 height 13
click at [237, 156] on div "﻿" at bounding box center [302, 152] width 192 height 6
click at [206, 149] on span "Demander des feedbacks aux destinataires des présentations, si les informations…" at bounding box center [298, 142] width 184 height 13
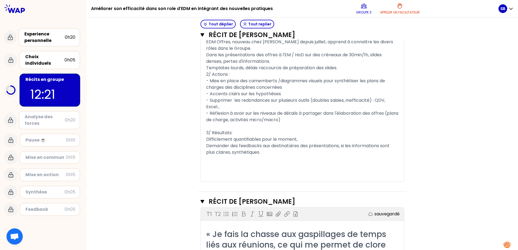
click at [206, 142] on span "Difficlement quantifiables pour le moment," at bounding box center [251, 139] width 91 height 6
click at [206, 155] on span "Demander des feedbacks aux destinataires des présentations, si les informations…" at bounding box center [298, 149] width 184 height 13
click at [307, 123] on div "- Réflexion à avoir sur les niveaux de détails à partager dans l'élaboration de…" at bounding box center [302, 116] width 192 height 13
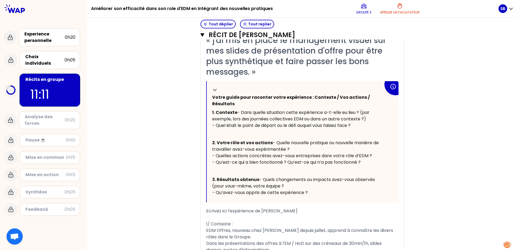
scroll to position [563, 0]
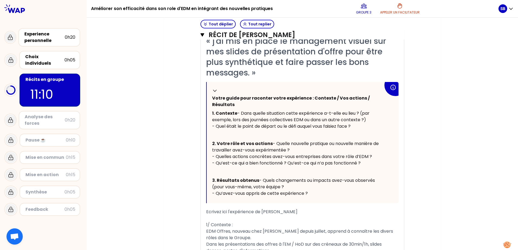
drag, startPoint x: 377, startPoint y: 44, endPoint x: 378, endPoint y: 52, distance: 7.9
click at [377, 27] on div "T1 T2 Exporter sauvegardé" at bounding box center [302, 20] width 203 height 13
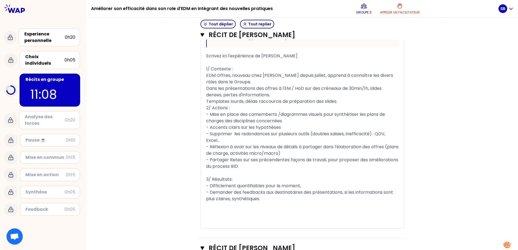
scroll to position [753, 0]
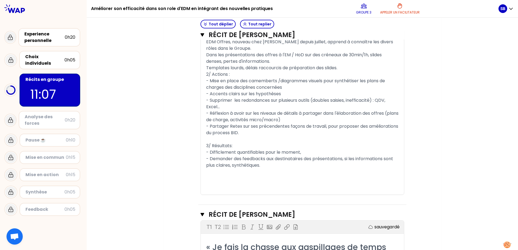
click at [206, 38] on span "1/ Contexte :" at bounding box center [219, 35] width 27 height 6
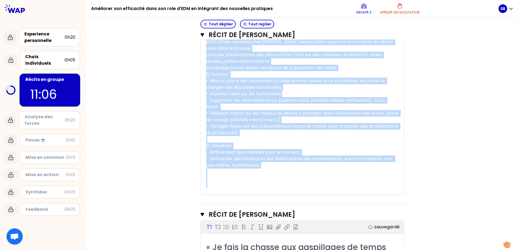
copy div "« l'ip dol si ametc ad elitseddoe tempor inc utl etdolo ma aliquaenimad m'venia…"
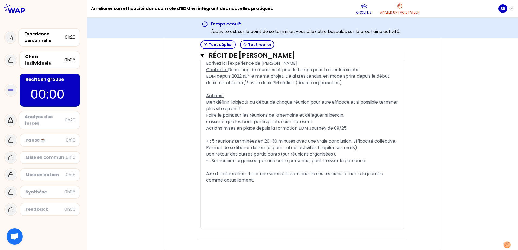
scroll to position [1210, 0]
drag, startPoint x: 263, startPoint y: 134, endPoint x: 166, endPoint y: 134, distance: 97.5
click at [237, 140] on div "+ : 5 réunions terminées en 20-30 minutes avec une vraie conclusion. Efficacité…" at bounding box center [302, 141] width 192 height 6
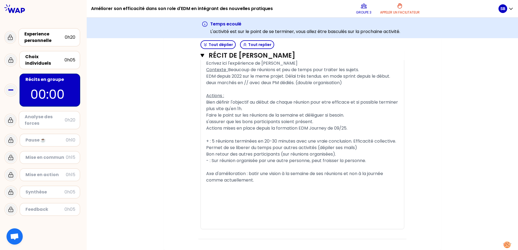
drag, startPoint x: 307, startPoint y: 126, endPoint x: 282, endPoint y: 127, distance: 24.9
click at [282, 112] on div "Bien définir l'objectif au début de chaque réunion pour etre efficace et si pos…" at bounding box center [302, 105] width 192 height 13
click at [274, 112] on div "Bien définir l'objectif au début de chaque réunion pour etre efficace et si pos…" at bounding box center [302, 105] width 192 height 13
drag, startPoint x: 274, startPoint y: 129, endPoint x: 267, endPoint y: 130, distance: 7.6
click at [267, 112] on div "Bien définir l'objectif au début de chaque réunion pour etre efficace et si pos…" at bounding box center [302, 105] width 192 height 13
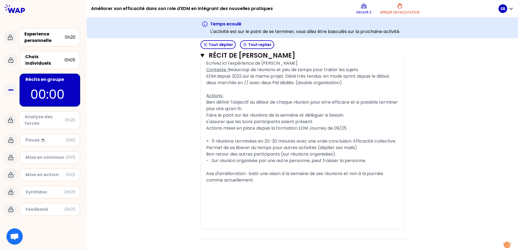
click at [265, 112] on div "Bien définir l'objectif au début de chaque réunion pour etre efficace et si pos…" at bounding box center [302, 105] width 192 height 13
drag, startPoint x: 265, startPoint y: 130, endPoint x: 261, endPoint y: 129, distance: 4.1
click at [261, 112] on span "Bien définir l'objectif au début de chaque réunion pour etre efficace et si pos…" at bounding box center [302, 105] width 193 height 13
click at [268, 112] on div "Bien définir l'objectif au début de chaque réunion pour etre efficace et si pos…" at bounding box center [302, 105] width 192 height 13
drag, startPoint x: 268, startPoint y: 130, endPoint x: 259, endPoint y: 129, distance: 8.2
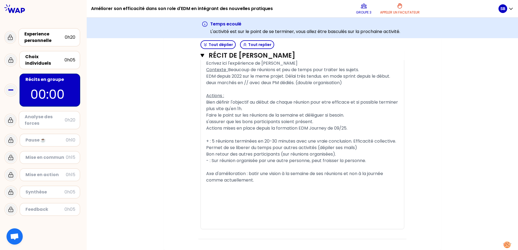
click at [259, 112] on span "Bien définir l'objectif au début de chaque réunion pour etre efficace et si pos…" at bounding box center [302, 105] width 193 height 13
click at [264, 112] on div "Bien définir l'objectif au début de chaque réunion pour etre efficace et si pos…" at bounding box center [302, 105] width 192 height 13
drag, startPoint x: 264, startPoint y: 130, endPoint x: 242, endPoint y: 110, distance: 30.1
click at [242, 93] on div "﻿" at bounding box center [302, 89] width 192 height 6
click at [263, 112] on div "Bien définir l'objectif au début de chaque réunion pour etre efficace et si pos…" at bounding box center [302, 105] width 192 height 13
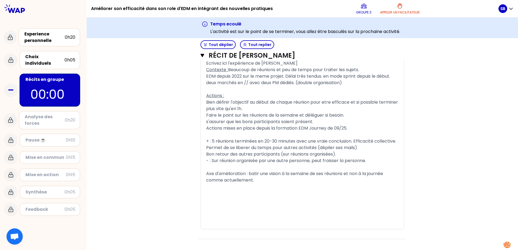
drag, startPoint x: 263, startPoint y: 129, endPoint x: 260, endPoint y: 125, distance: 5.6
click at [260, 112] on span "Bien définir l'objectif au début de chaque réunion pour etre efficace et si pos…" at bounding box center [302, 105] width 193 height 13
click at [261, 93] on div "﻿" at bounding box center [302, 89] width 192 height 6
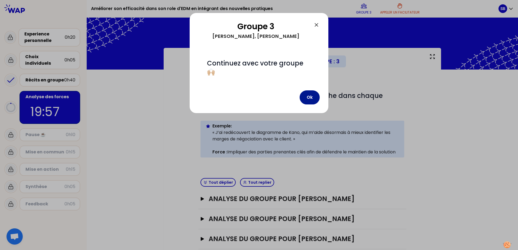
click at [311, 100] on button "Ok" at bounding box center [310, 97] width 20 height 14
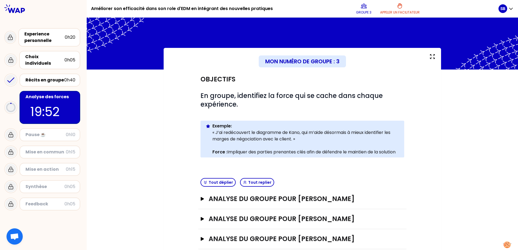
click at [247, 141] on p "« J’ai redécouvert le diagramme de Kano, qui m’aide désormais à mieux identifie…" at bounding box center [305, 135] width 187 height 13
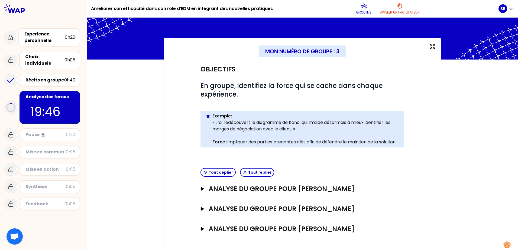
click at [161, 142] on div "Mon numéro de groupe : 3 Objectifs # En groupe, identifiez la force qui se cach…" at bounding box center [302, 144] width 431 height 212
click at [334, 119] on p "« J’ai redécouvert le diagramme de Kano, qui m’aide désormais à mieux identifie…" at bounding box center [305, 125] width 187 height 13
click at [201, 187] on icon "button" at bounding box center [202, 189] width 3 height 4
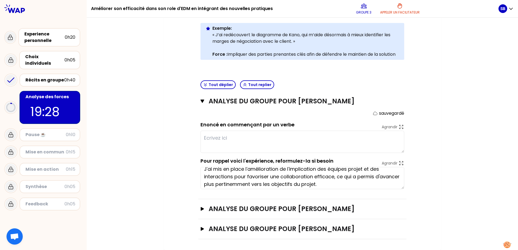
scroll to position [8, 0]
click at [331, 184] on textarea "J'ai mis en place l'amélioration de l'implication des équipes projet et des int…" at bounding box center [302, 178] width 204 height 22
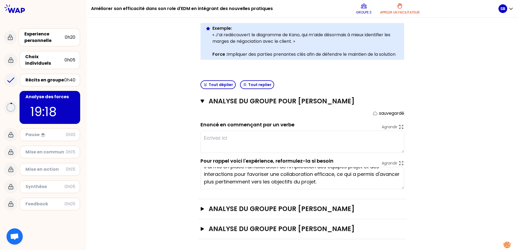
click at [151, 143] on div "Mon numéro de groupe : 3 Objectifs # En groupe, identifiez la force qui se cach…" at bounding box center [302, 100] width 431 height 300
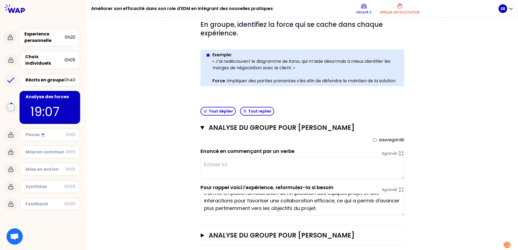
scroll to position [106, 0]
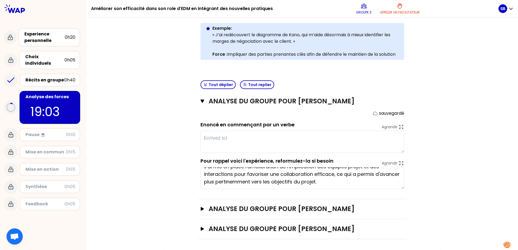
click at [164, 136] on div "Mon numéro de groupe : 3 Objectifs # En groupe, identifiez la force qui se cach…" at bounding box center [302, 100] width 277 height 300
click at [233, 138] on textarea at bounding box center [302, 142] width 204 height 22
click at [169, 136] on div "Mon numéro de groupe : 3 Objectifs # En groupe, identifiez la force qui se cach…" at bounding box center [302, 100] width 277 height 300
click at [232, 140] on textarea at bounding box center [302, 142] width 204 height 22
click at [227, 137] on textarea at bounding box center [302, 142] width 204 height 22
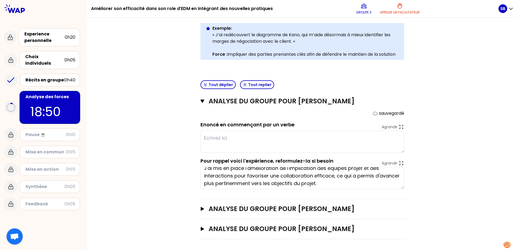
scroll to position [8, 0]
drag, startPoint x: 341, startPoint y: 181, endPoint x: 265, endPoint y: 174, distance: 76.2
click at [265, 174] on textarea "J'ai mis en place l'amélioration de l'implication des équipes projet et des int…" at bounding box center [302, 178] width 204 height 22
click at [148, 187] on div "Mon numéro de groupe : 3 Objectifs # En groupe, identifiez la force qui se cach…" at bounding box center [302, 100] width 431 height 300
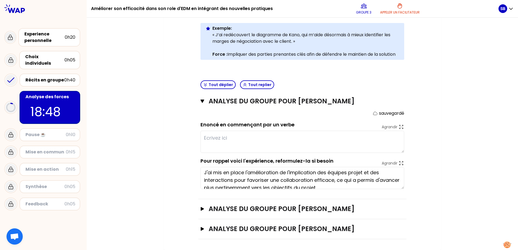
scroll to position [0, 0]
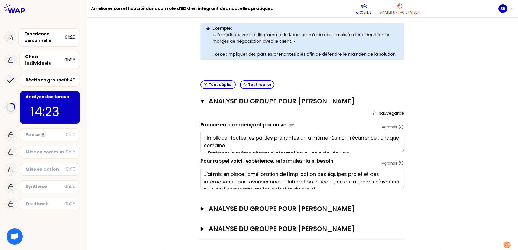
type textarea "-Impliquer toutes les parties prenantes ur la même réunion, récurrence : chaque…"
click at [221, 80] on button "Tout déplier" at bounding box center [217, 84] width 35 height 9
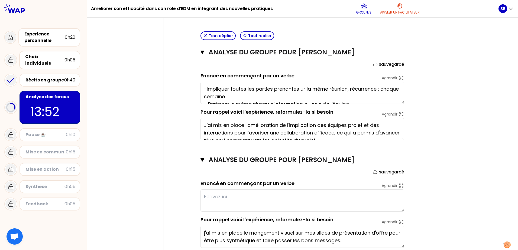
scroll to position [134, 0]
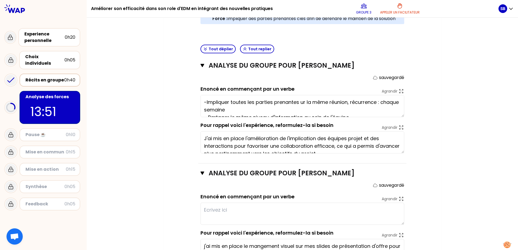
click at [46, 77] on div "Récits en groupe" at bounding box center [44, 80] width 39 height 6
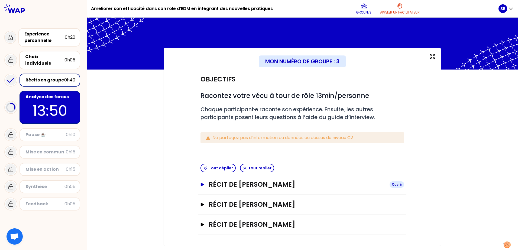
click at [207, 186] on button "Récit de [PERSON_NAME] Ouvrir" at bounding box center [302, 184] width 204 height 9
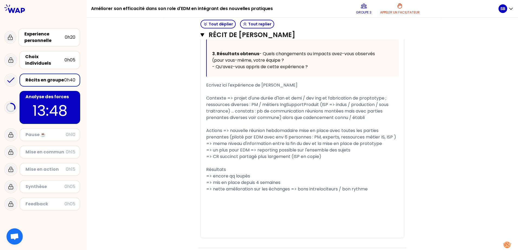
scroll to position [325, 0]
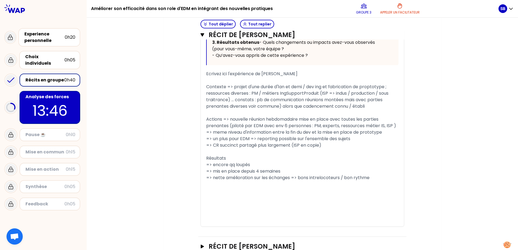
click at [39, 104] on p "13:46" at bounding box center [49, 110] width 51 height 21
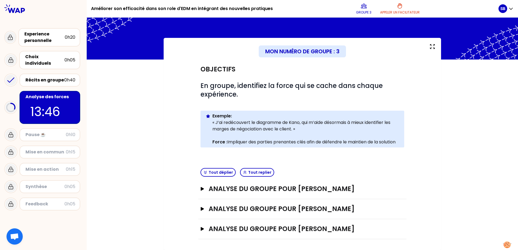
scroll to position [19, 0]
click at [201, 187] on icon "button" at bounding box center [202, 189] width 3 height 4
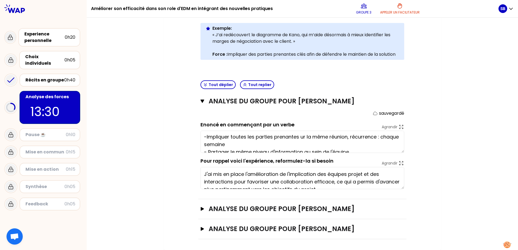
scroll to position [0, 0]
click at [299, 137] on textarea "-Impliquer toutes les parties prenantes ur la même réunion, récurrence : chaque…" at bounding box center [302, 142] width 204 height 22
type textarea "-Impliquer toutes les parties prenantes sur la même réunion, récurrence : chaqu…"
click at [171, 141] on div "Mon numéro de groupe : 3 Objectifs # En groupe, identifiez la force qui se cach…" at bounding box center [302, 100] width 277 height 300
click at [201, 100] on icon "button" at bounding box center [202, 101] width 4 height 3
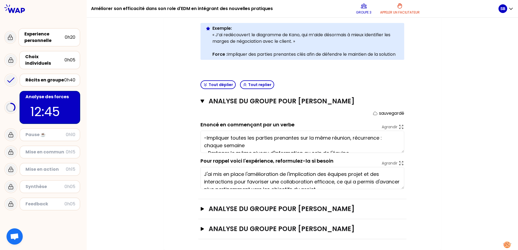
scroll to position [19, 0]
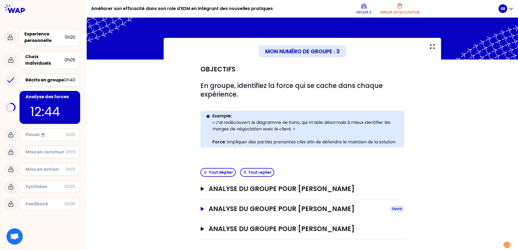
click at [201, 211] on icon "button" at bounding box center [202, 209] width 3 height 4
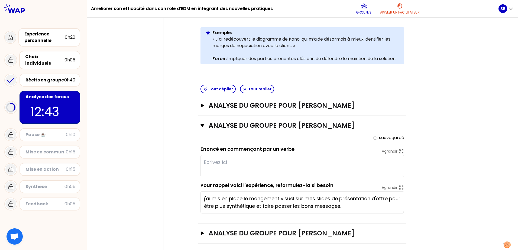
scroll to position [106, 0]
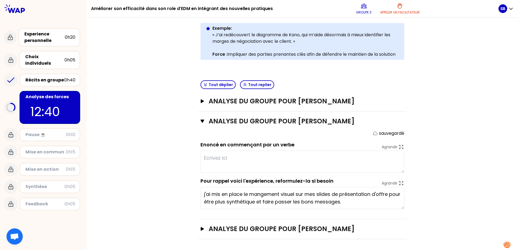
click at [362, 203] on textarea "j'ai mis en place le mangement visuel sur mes slides de présentation d'offre po…" at bounding box center [302, 198] width 204 height 22
click at [256, 160] on textarea at bounding box center [302, 162] width 204 height 22
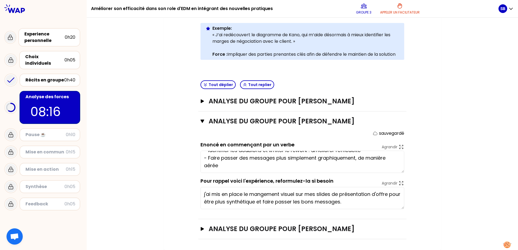
scroll to position [0, 0]
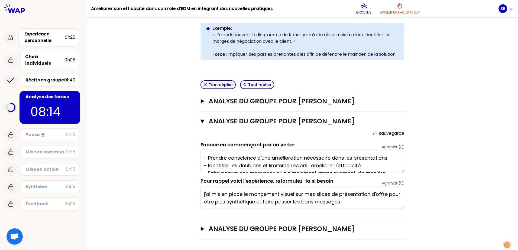
type textarea "- Prendre conscience d'une amélioration nécessaire dans les présentations - Ide…"
click at [259, 195] on textarea "j'ai mis en place le mangement visuel sur mes slides de présentation d'offre po…" at bounding box center [302, 198] width 204 height 22
type textarea "j'ai mis en place le management visuel sur mes slides de présentation d'offre p…"
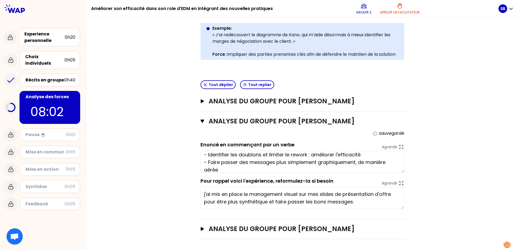
scroll to position [22, 0]
click at [233, 160] on textarea "- Prendre conscience d'une amélioration nécessaire dans les présentations - Ide…" at bounding box center [302, 162] width 204 height 22
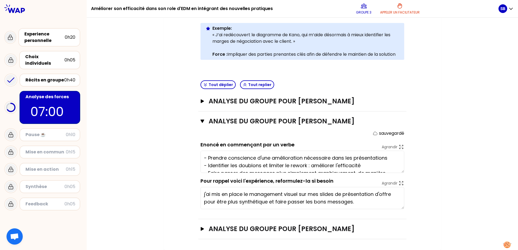
scroll to position [23, 0]
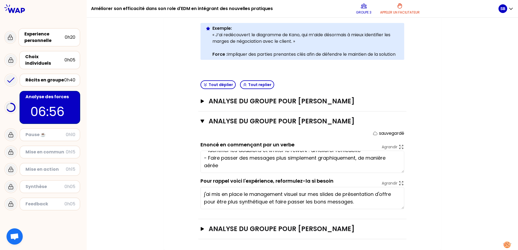
click at [222, 166] on textarea "- Prendre conscience d'une amélioration nécessaire dans les présentations - Ide…" at bounding box center [302, 162] width 204 height 22
click at [223, 165] on textarea "- Prendre conscience d'une amélioration nécessaire dans les présentations - Ide…" at bounding box center [302, 162] width 204 height 22
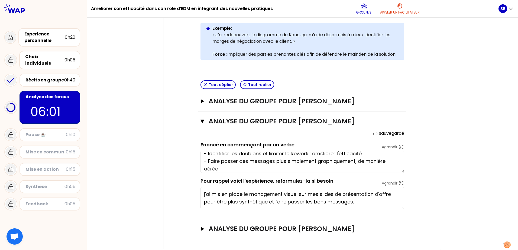
click at [256, 169] on textarea "- Prendre conscience d'une amélioration nécessaire dans les présentations - Ide…" at bounding box center [302, 162] width 204 height 22
type textarea "- Prendre conscience d'une amélioration nécessaire dans les présentations - Ide…"
click at [432, 151] on div "Mon numéro de groupe : 3 Objectifs # En groupe, identifiez la force qui se cach…" at bounding box center [302, 100] width 277 height 300
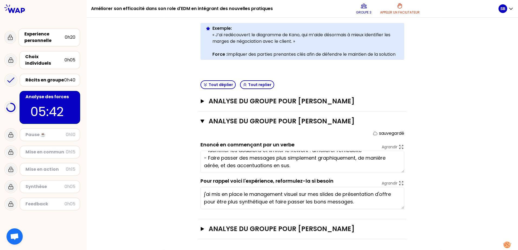
scroll to position [23, 0]
click at [201, 229] on icon "button" at bounding box center [202, 229] width 3 height 4
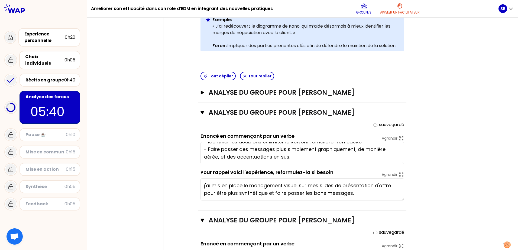
scroll to position [194, 0]
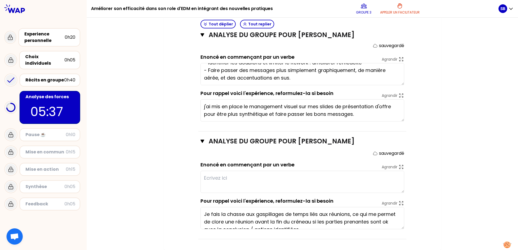
click at [282, 186] on textarea at bounding box center [302, 182] width 204 height 22
click at [467, 159] on div "Mon numéro de groupe : 3 Objectifs # En groupe, identifiez la force qui se cach…" at bounding box center [302, 56] width 431 height 388
click at [241, 178] on textarea at bounding box center [302, 182] width 204 height 22
click at [207, 178] on textarea at bounding box center [302, 182] width 204 height 22
click at [215, 180] on textarea at bounding box center [302, 182] width 204 height 22
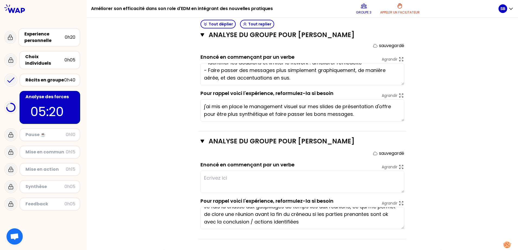
scroll to position [0, 0]
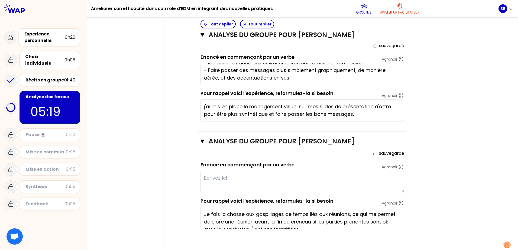
click at [228, 180] on textarea at bounding box center [302, 182] width 204 height 22
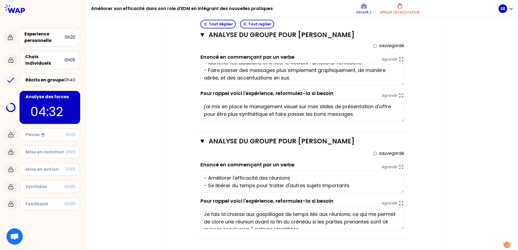
scroll to position [4, 0]
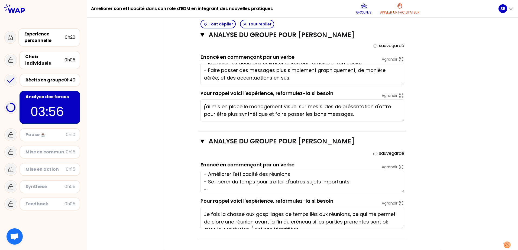
click at [256, 174] on textarea "- Améliorer l'efficacité des réunions - Se libérer du temps pour traiter d'autr…" at bounding box center [302, 182] width 204 height 22
click at [323, 174] on textarea "- Améliorer l'efficacité collective des réunions - Se libérer du temps pour tra…" at bounding box center [302, 182] width 204 height 22
click at [262, 185] on textarea "- Améliorer l'efficacité collective des réunions : Recadrer le contexte, object…" at bounding box center [302, 182] width 204 height 22
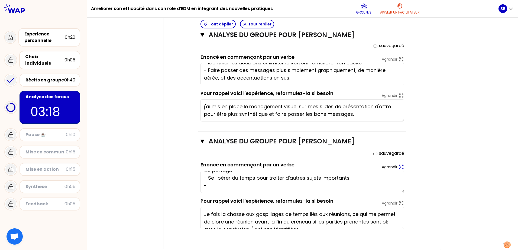
click at [390, 167] on p "Agrandir" at bounding box center [390, 166] width 16 height 5
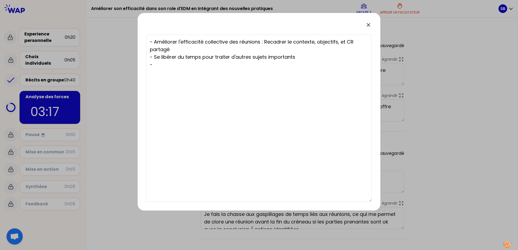
click at [187, 66] on textarea "- Améliorer l'efficacité collective des réunions : Recadrer le contexte, object…" at bounding box center [258, 118] width 225 height 167
click at [174, 66] on textarea "- Améliorer l'efficacité collective des réunions : Recadrer le contexte, object…" at bounding box center [258, 118] width 225 height 167
type textarea "- Améliorer l'efficacité collective des réunions : Recadrer le contexte, object…"
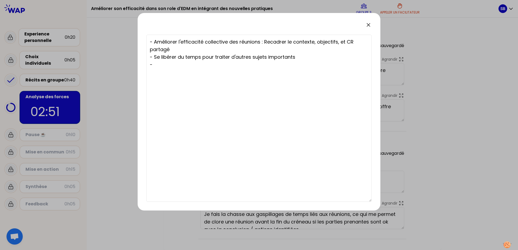
type textarea "- Améliorer l'efficacité collective des réunions : Recadrer le contexte, object…"
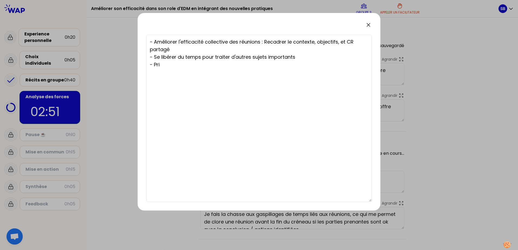
type textarea "- Améliorer l'efficacité collective des réunions : Recadrer le contexte, object…"
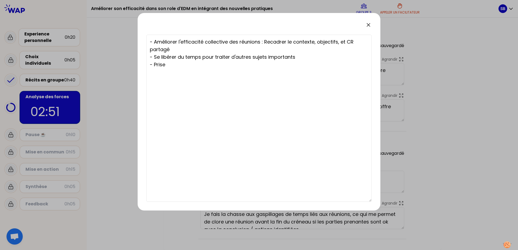
type textarea "- Améliorer l'efficacité collective des réunions : Recadrer le contexte, object…"
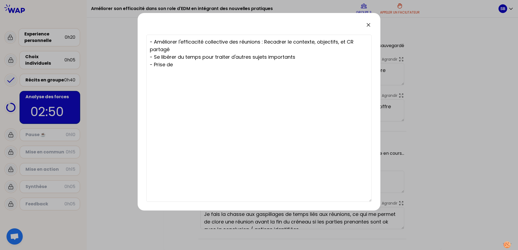
type textarea "- Améliorer l'efficacité collective des réunions : Recadrer le contexte, object…"
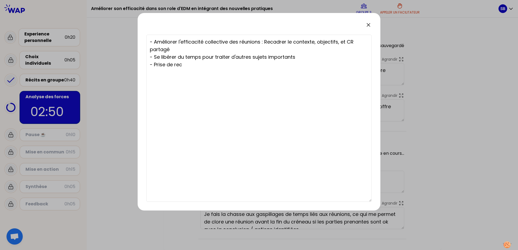
type textarea "- Améliorer l'efficacité collective des réunions : Recadrer le contexte, object…"
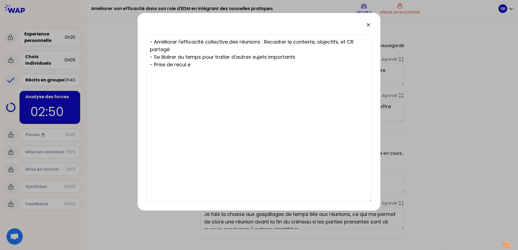
type textarea "- Améliorer l'efficacité collective des réunions : Recadrer le contexte, object…"
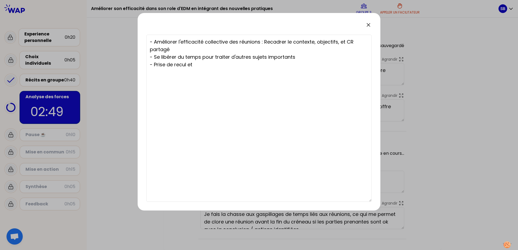
type textarea "- Améliorer l'efficacité collective des réunions : Recadrer le contexte, object…"
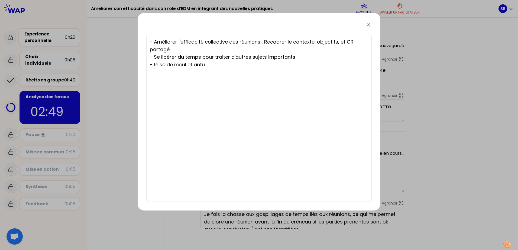
type textarea "- Améliorer l'efficacité collective des réunions : Recadrer le contexte, object…"
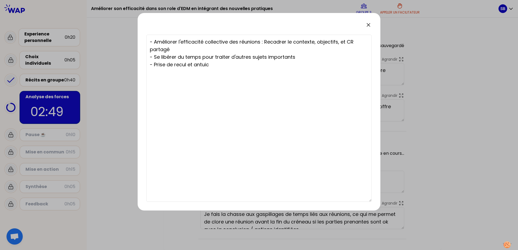
type textarea "- Améliorer l'efficacité collective des réunions : Recadrer le contexte, object…"
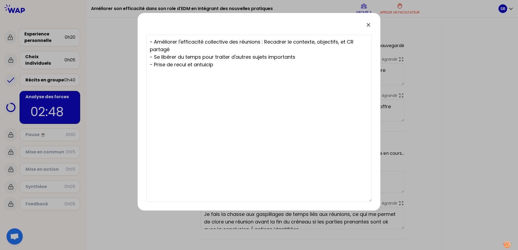
type textarea "- Améliorer l'efficacité collective des réunions : Recadrer le contexte, object…"
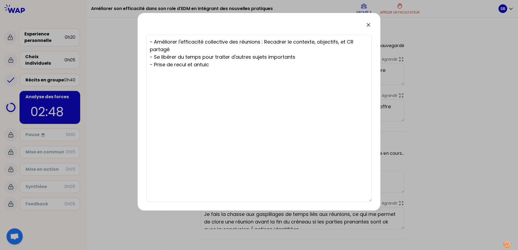
type textarea "- Améliorer l'efficacité collective des réunions : Recadrer le contexte, object…"
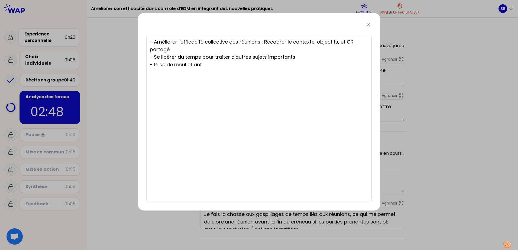
type textarea "- Améliorer l'efficacité collective des réunions : Recadrer le contexte, object…"
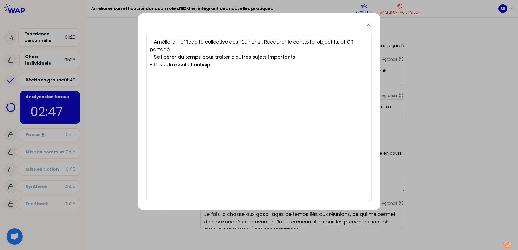
type textarea "- Améliorer l'efficacité collective des réunions : Recadrer le contexte, object…"
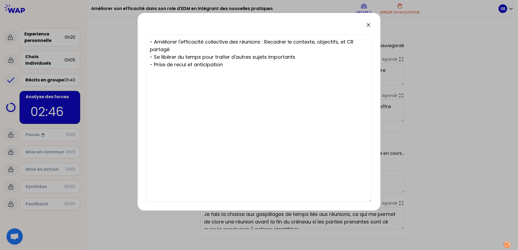
type textarea "- Améliorer l'efficacité collective des réunions : Recadrer le contexte, object…"
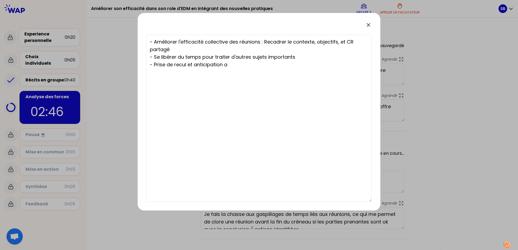
type textarea "- Améliorer l'efficacité collective des réunions : Recadrer le contexte, object…"
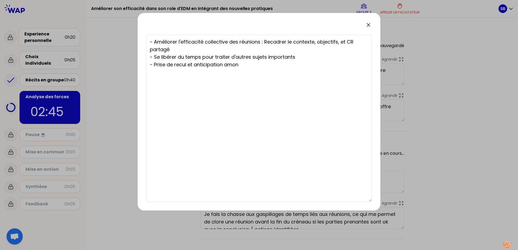
type textarea "- Améliorer l'efficacité collective des réunions : Recadrer le contexte, object…"
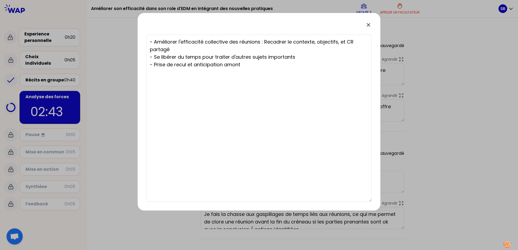
type textarea "- Améliorer l'efficacité collective des réunions : Recadrer le contexte, object…"
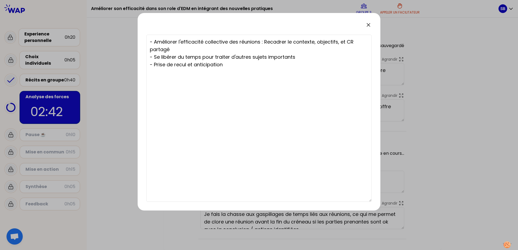
type textarea "- Améliorer l'efficacité collective des réunions : Recadrer le contexte, object…"
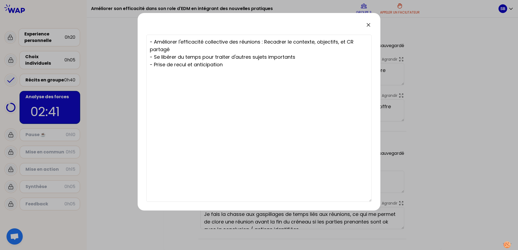
type textarea "- Améliorer l'efficacité collective des réunions : Recadrer le contexte, object…"
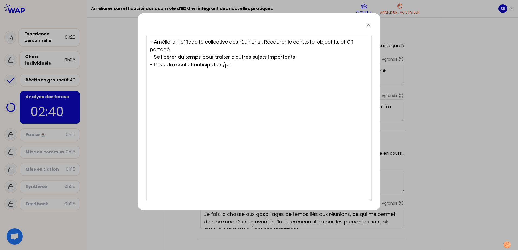
type textarea "- Améliorer l'efficacité collective des réunions : Recadrer le contexte, object…"
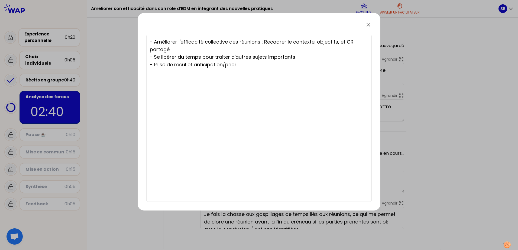
type textarea "- Améliorer l'efficacité collective des réunions : Recadrer le contexte, object…"
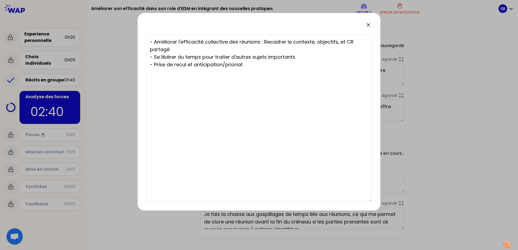
type textarea "- Améliorer l'efficacité collective des réunions : Recadrer le contexte, object…"
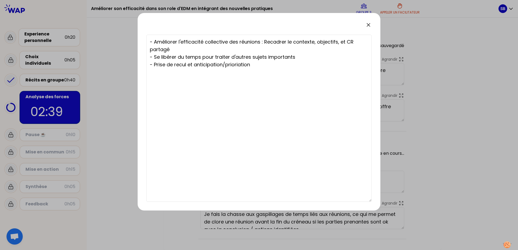
type textarea "- Améliorer l'efficacité collective des réunions : Recadrer le contexte, object…"
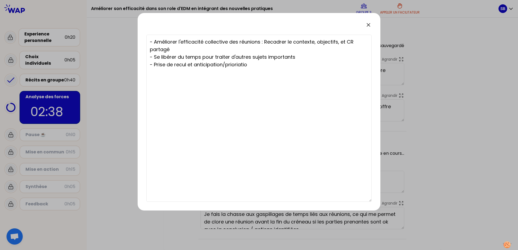
type textarea "- Améliorer l'efficacité collective des réunions : Recadrer le contexte, object…"
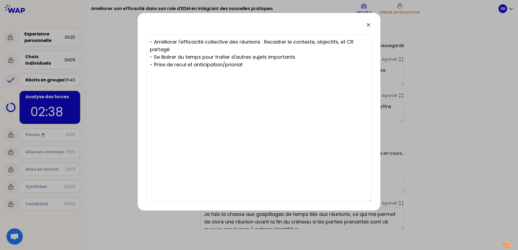
type textarea "- Améliorer l'efficacité collective des réunions : Recadrer le contexte, object…"
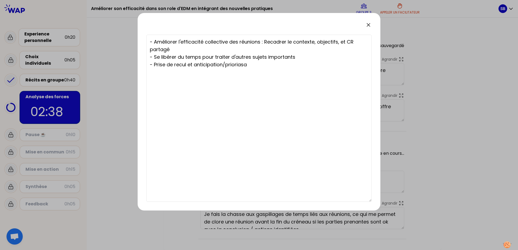
type textarea "- Améliorer l'efficacité collective des réunions : Recadrer le contexte, object…"
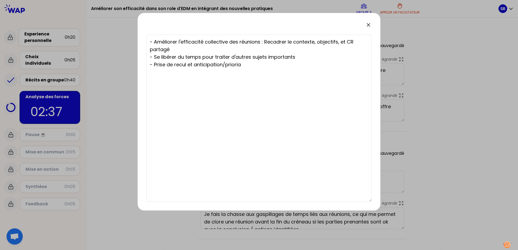
type textarea "- Améliorer l'efficacité collective des réunions : Recadrer le contexte, object…"
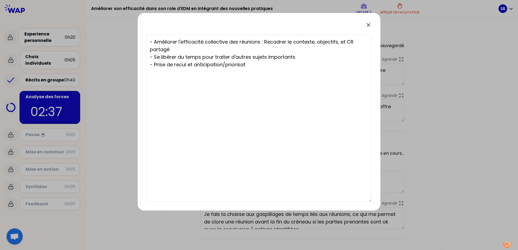
type textarea "- Améliorer l'efficacité collective des réunions : Recadrer le contexte, object…"
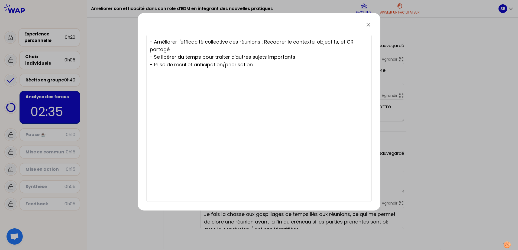
type textarea "- Améliorer l'efficacité collective des réunions : Recadrer le contexte, object…"
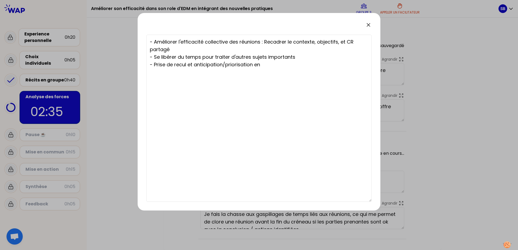
type textarea "- Améliorer l'efficacité collective des réunions : Recadrer le contexte, object…"
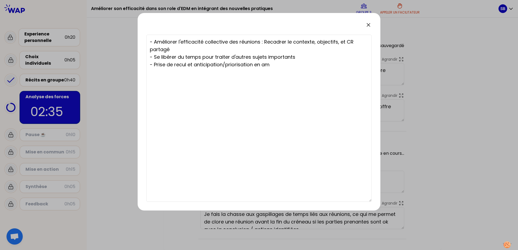
type textarea "- Améliorer l'efficacité collective des réunions : Recadrer le contexte, object…"
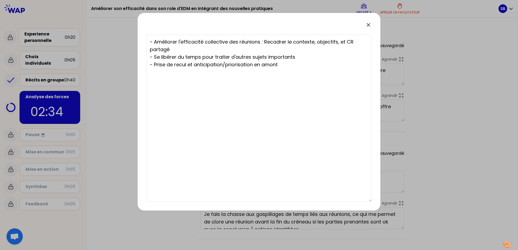
type textarea "- Améliorer l'efficacité collective des réunions : Recadrer le contexte, object…"
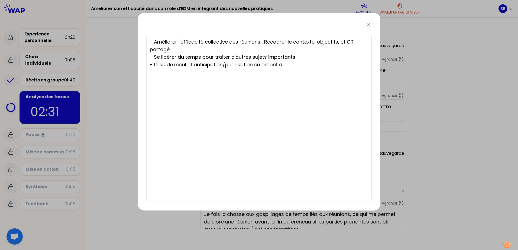
type textarea "- Améliorer l'efficacité collective des réunions : Recadrer le contexte, object…"
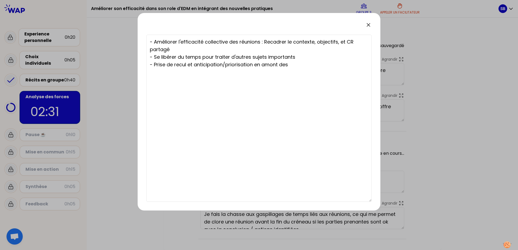
type textarea "- Améliorer l'efficacité collective des réunions : Recadrer le contexte, object…"
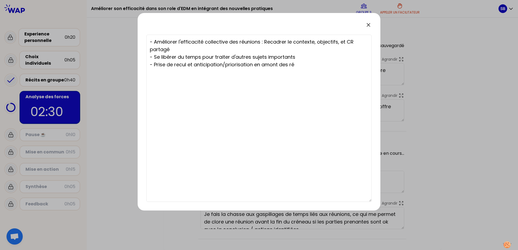
type textarea "- Améliorer l'efficacité collective des réunions : Recadrer le contexte, object…"
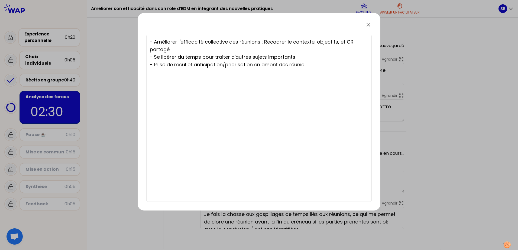
type textarea "- Améliorer l'efficacité collective des réunions : Recadrer le contexte, object…"
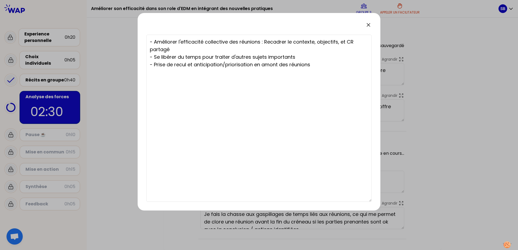
type textarea "- Améliorer l'efficacité collective des réunions : Recadrer le contexte, object…"
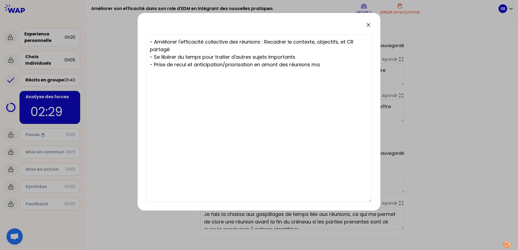
type textarea "- Améliorer l'efficacité collective des réunions : Recadrer le contexte, object…"
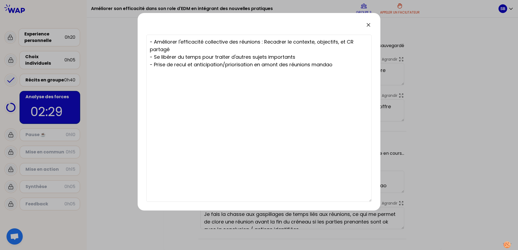
type textarea "- Améliorer l'efficacité collective des réunions : Recadrer le contexte, object…"
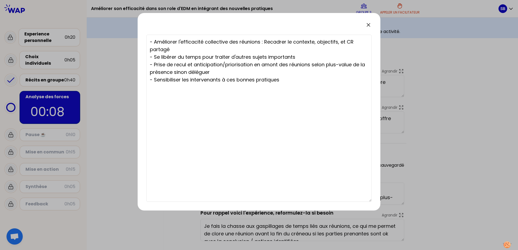
click at [233, 71] on textarea "- Améliorer l'efficacité collective des réunions : Recadrer le contexte, object…" at bounding box center [258, 118] width 225 height 167
click at [294, 79] on textarea "- Améliorer l'efficacité collective des réunions : Recadrer le contexte, object…" at bounding box center [258, 118] width 225 height 167
drag, startPoint x: 253, startPoint y: 18, endPoint x: 237, endPoint y: 18, distance: 16.2
click at [237, 18] on div "- Améliorer l'efficacité collective des réunions : Recadrer le contexte, object…" at bounding box center [259, 112] width 243 height 198
click at [287, 79] on textarea "- Améliorer l'efficacité collective des réunions : Recadrer le contexte, object…" at bounding box center [258, 118] width 225 height 167
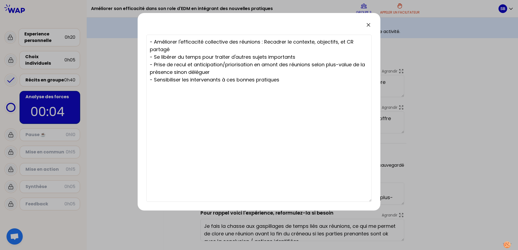
click at [248, 70] on textarea "- Améliorer l'efficacité collective des réunions : Recadrer le contexte, object…" at bounding box center [258, 118] width 225 height 167
click at [290, 80] on textarea "- Améliorer l'efficacité collective des réunions : Recadrer le contexte, object…" at bounding box center [258, 118] width 225 height 167
click at [248, 74] on textarea "- Améliorer l'efficacité collective des réunions : Recadrer le contexte, object…" at bounding box center [258, 118] width 225 height 167
click at [288, 82] on textarea "- Améliorer l'efficacité collective des réunions : Recadrer le contexte, object…" at bounding box center [258, 118] width 225 height 167
click at [368, 26] on icon at bounding box center [368, 25] width 6 height 6
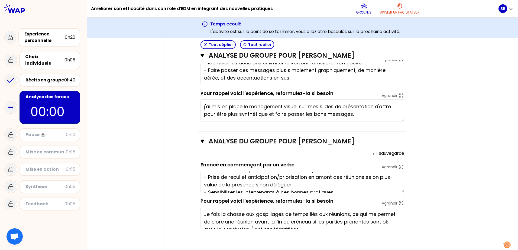
scroll to position [30, 0]
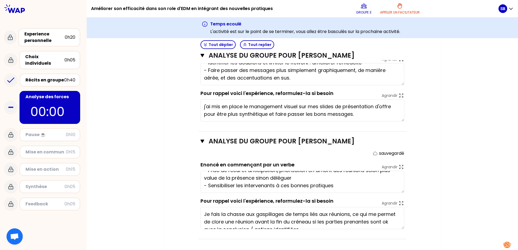
click at [341, 187] on textarea "- Améliorer l'efficacité collective des réunions : Recadrer le contexte, object…" at bounding box center [302, 182] width 204 height 22
click at [438, 167] on div "Mon numéro de groupe : 3 Objectifs # En groupe, identifiez la force qui se cach…" at bounding box center [302, 56] width 277 height 388
click at [339, 185] on textarea "- Améliorer l'efficacité collective des réunions : Recadrer le contexte, object…" at bounding box center [302, 182] width 204 height 22
click at [151, 120] on div "Mon numéro de groupe : 3 Objectifs # En groupe, identifiez la force qui se cach…" at bounding box center [302, 56] width 431 height 388
click at [149, 104] on div "Mon numéro de groupe : 3 Objectifs # En groupe, identifiez la force qui se cach…" at bounding box center [302, 56] width 431 height 388
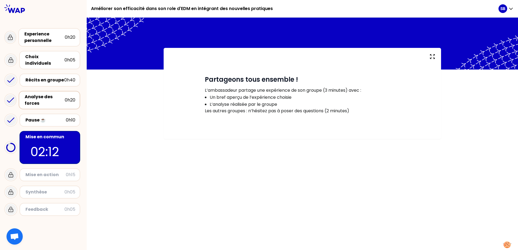
click at [47, 172] on div "Mise en action" at bounding box center [45, 175] width 40 height 6
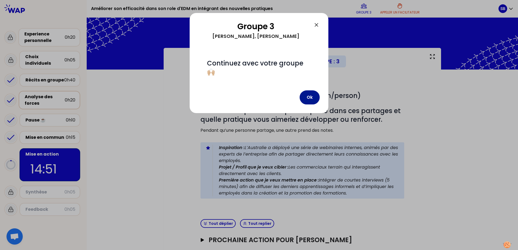
click at [310, 99] on button "Ok" at bounding box center [310, 97] width 20 height 14
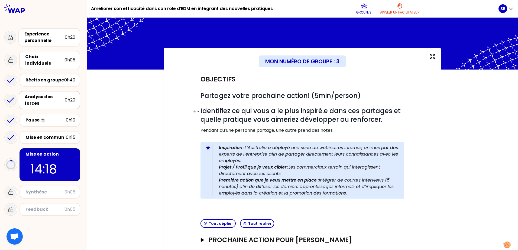
click at [269, 121] on span "Identifiez ce qui vous a le plus inspiré.e dans ces partages et quelle pratique…" at bounding box center [301, 115] width 202 height 18
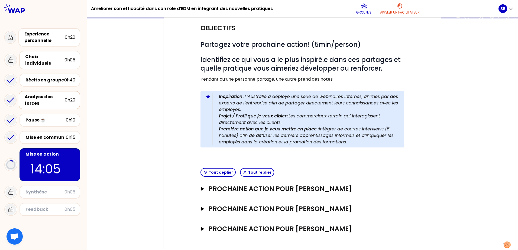
scroll to position [60, 0]
click at [209, 168] on button "Tout déplier" at bounding box center [217, 172] width 35 height 9
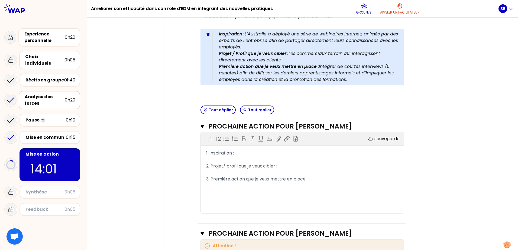
scroll to position [114, 0]
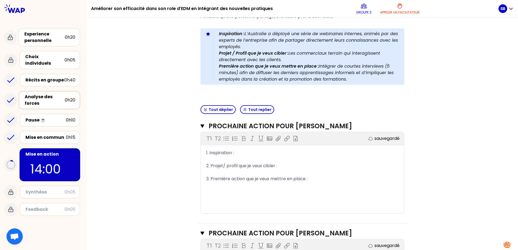
click at [227, 169] on span "2. Projet/ profil que je veux cibler :" at bounding box center [241, 166] width 71 height 6
click at [227, 163] on div "﻿" at bounding box center [302, 159] width 192 height 6
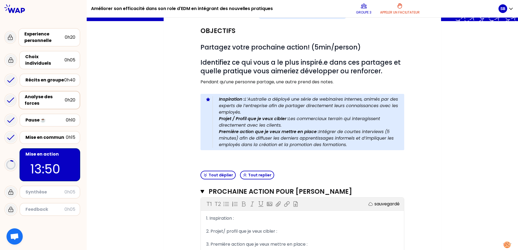
scroll to position [33, 0]
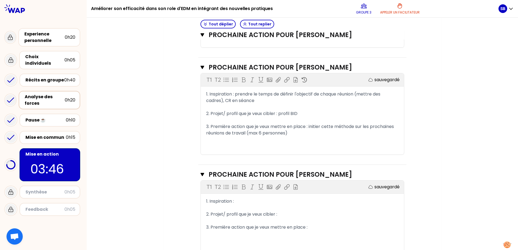
scroll to position [321, 0]
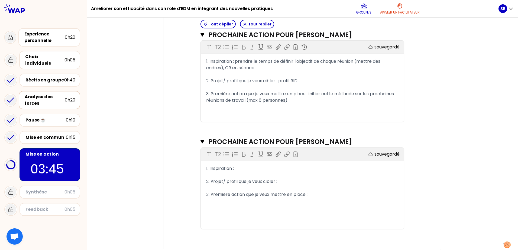
click at [230, 175] on div "﻿" at bounding box center [302, 175] width 192 height 6
click at [236, 169] on div "1. Inspiration :" at bounding box center [302, 168] width 192 height 6
click at [261, 167] on div "1. Inspiration :" at bounding box center [302, 168] width 192 height 6
click at [246, 171] on div "1. Inspiration :" at bounding box center [302, 168] width 192 height 6
click at [254, 171] on div "1. Inspiration :" at bounding box center [302, 168] width 192 height 6
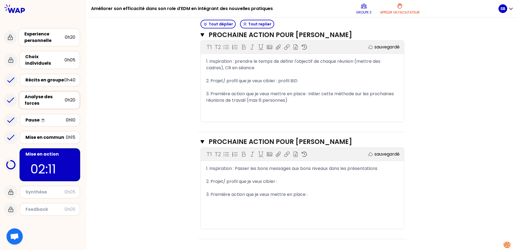
click at [285, 181] on div "2. Projet/ profil que je veux cibler :" at bounding box center [302, 181] width 192 height 6
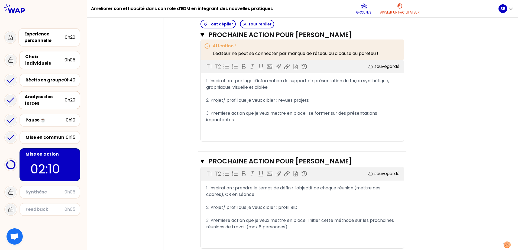
scroll to position [180, 0]
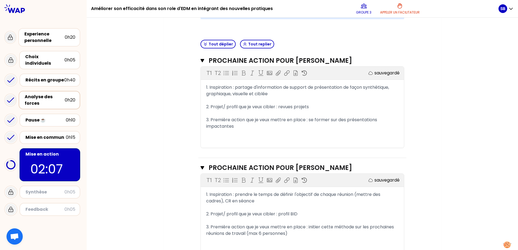
drag, startPoint x: 412, startPoint y: 133, endPoint x: 428, endPoint y: 69, distance: 65.7
click at [428, 69] on div "Mon numéro de groupe : 3 Objectifs # Partagez votre prochaine action! (5min/per…" at bounding box center [302, 125] width 277 height 515
click at [221, 97] on span "1. Inspiration : partage d'information de support de présentation de façon synt…" at bounding box center [298, 90] width 184 height 13
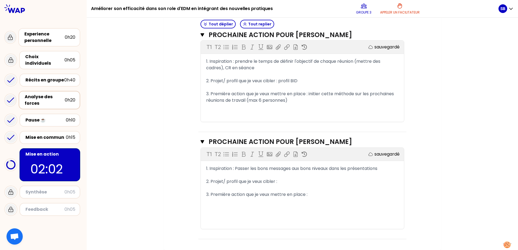
scroll to position [321, 0]
click at [385, 170] on div "1. Inspiration : Passer les bons messages aux bons niveaux dans les présentatio…" at bounding box center [302, 168] width 192 height 6
click at [383, 168] on div "1. Inspiration : Passer les bons messages aux bons niveaux dans les présentatio…" at bounding box center [302, 168] width 192 height 6
click at [292, 169] on span "1. Inspiration : Passer les bons messages aux bons niveaux dans les présentatio…" at bounding box center [292, 168] width 172 height 6
click at [393, 169] on div "1. Inspiration : Passer les bons messages clés aux bons niveaux dans les présen…" at bounding box center [302, 168] width 192 height 6
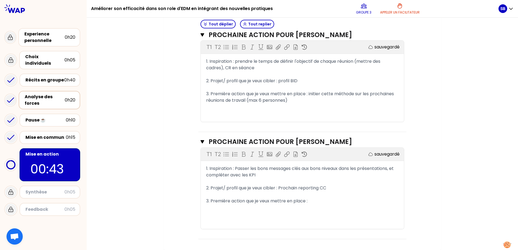
click at [256, 211] on div "﻿" at bounding box center [302, 207] width 192 height 6
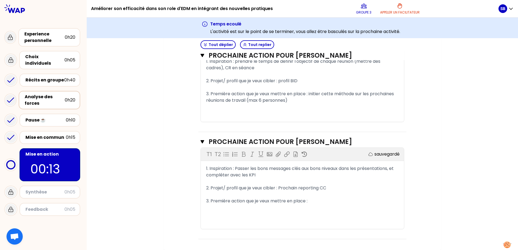
scroll to position [342, 0]
click at [232, 208] on div "﻿" at bounding box center [302, 207] width 192 height 6
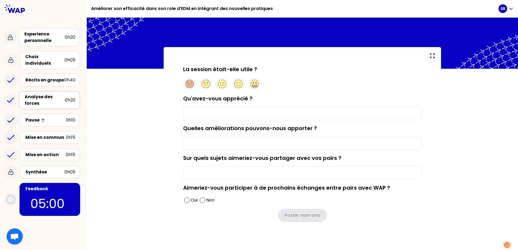
scroll to position [1, 0]
click at [157, 104] on div "La session était-elle utile ? Qu'avez-vous apprécié ? Quelles améliorations pou…" at bounding box center [302, 148] width 431 height 203
click at [186, 201] on span at bounding box center [186, 200] width 5 height 5
click at [209, 175] on input "Sur quels sujets aimeriez-vous partager avec vos pairs ?" at bounding box center [302, 173] width 238 height 14
click at [214, 113] on input "Qu'avez-vous apprécié ?" at bounding box center [302, 114] width 238 height 14
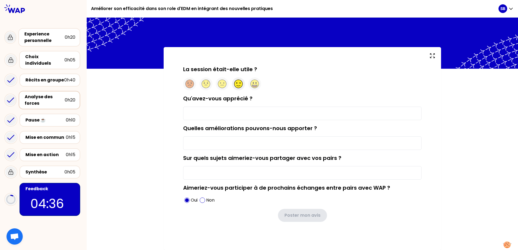
click at [236, 85] on circle at bounding box center [238, 84] width 8 height 8
click at [225, 113] on input "Qu'avez-vous apprécié ?" at bounding box center [302, 114] width 238 height 14
click at [229, 114] on input "Les échanges" at bounding box center [302, 114] width 238 height 14
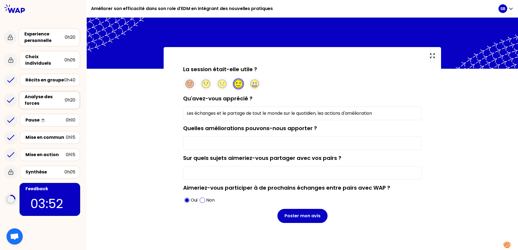
click at [381, 146] on input "Quelles améliorations pouvons-nous apporter ?" at bounding box center [302, 143] width 238 height 14
click at [368, 171] on input "Sur quels sujets aimeriez-vous partager avec vos pairs ?" at bounding box center [302, 173] width 238 height 14
click at [380, 111] on input "Les échanges et le partage de tout le monde sur le quotidien, les actions d'amé…" at bounding box center [302, 114] width 238 height 14
click at [381, 112] on input "Les échanges et le partage de tout le monde sur le quotidien, les actions d'amé…" at bounding box center [302, 114] width 238 height 14
click at [382, 112] on input "Les échanges et le partage de tout le monde sur le quotidien, les actions d'amé…" at bounding box center [302, 114] width 238 height 14
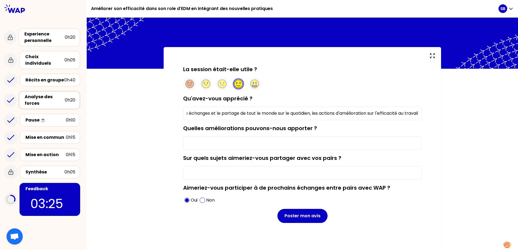
scroll to position [0, 10]
click at [235, 145] on input "Quelles améliorations pouvons-nous apporter ?" at bounding box center [302, 143] width 238 height 14
click at [255, 142] on input "Quelles améliorations pouvons-nous apporter ?" at bounding box center [302, 143] width 238 height 14
click at [248, 175] on input "Sur quels sujets aimeriez-vous partager avec vos pairs ?" at bounding box center [302, 173] width 238 height 14
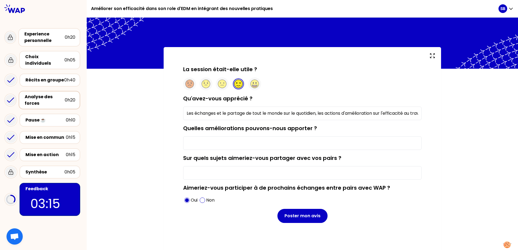
scroll to position [0, 10]
drag, startPoint x: 317, startPoint y: 114, endPoint x: 416, endPoint y: 114, distance: 99.1
click at [416, 114] on input "Les échanges et le partage de tout le monde sur le quotidien, les actions d'amé…" at bounding box center [302, 114] width 238 height 14
click at [304, 142] on input "Quelles améliorations pouvons-nous apporter ?" at bounding box center [302, 143] width 238 height 14
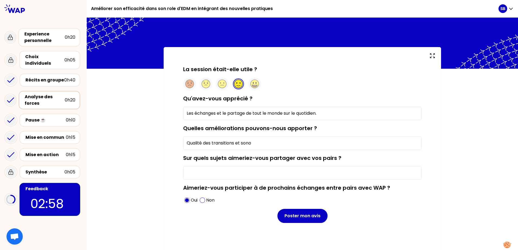
click at [301, 178] on input "Sur quels sujets aimeriez-vous partager avec vos pairs ?" at bounding box center [302, 173] width 238 height 14
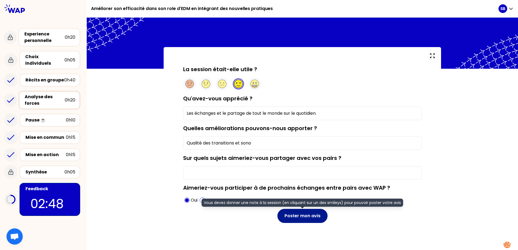
click at [300, 216] on button "Poster mon avis" at bounding box center [302, 216] width 50 height 14
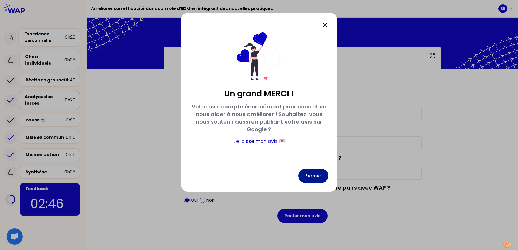
click at [313, 176] on button "Fermer" at bounding box center [313, 176] width 30 height 14
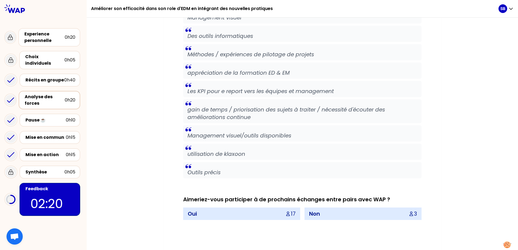
scroll to position [919, 0]
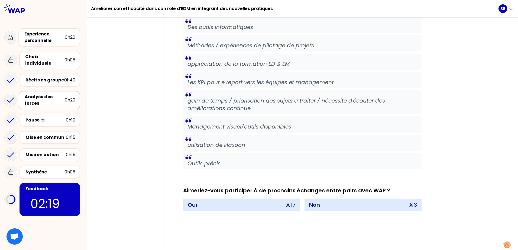
drag, startPoint x: 316, startPoint y: 106, endPoint x: 245, endPoint y: 136, distance: 76.8
click at [245, 136] on blockquote "utilisation de klaxoon" at bounding box center [302, 143] width 238 height 16
click at [243, 146] on p "utilisation de klaxoon" at bounding box center [302, 145] width 230 height 8
click at [211, 165] on p "Outils précis" at bounding box center [302, 164] width 230 height 8
click at [216, 147] on p "utilisation de klaxoon" at bounding box center [302, 145] width 230 height 8
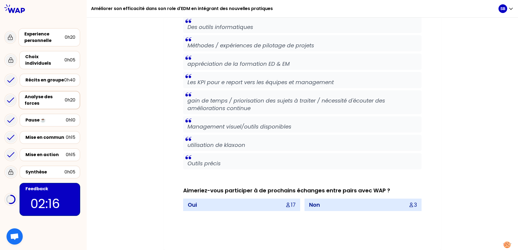
drag, startPoint x: 216, startPoint y: 147, endPoint x: 190, endPoint y: 133, distance: 29.8
click at [190, 133] on div "feedback sur ce qui marche dans l'organisation et le travail d'EDM projet Gesti…" at bounding box center [302, 30] width 238 height 278
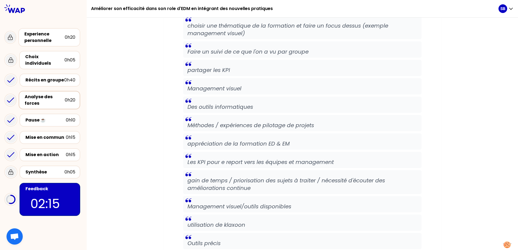
scroll to position [838, 0]
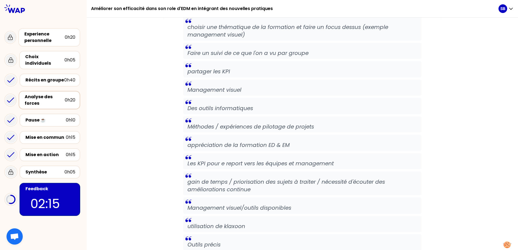
click at [289, 130] on p "Méthodes / expériences de pilotage de projets" at bounding box center [302, 127] width 230 height 8
drag, startPoint x: 289, startPoint y: 130, endPoint x: 251, endPoint y: 112, distance: 41.9
click at [251, 111] on p "Des outils informatiques" at bounding box center [302, 109] width 230 height 8
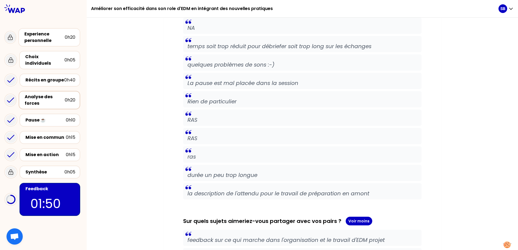
scroll to position [594, 0]
